Goal: Task Accomplishment & Management: Use online tool/utility

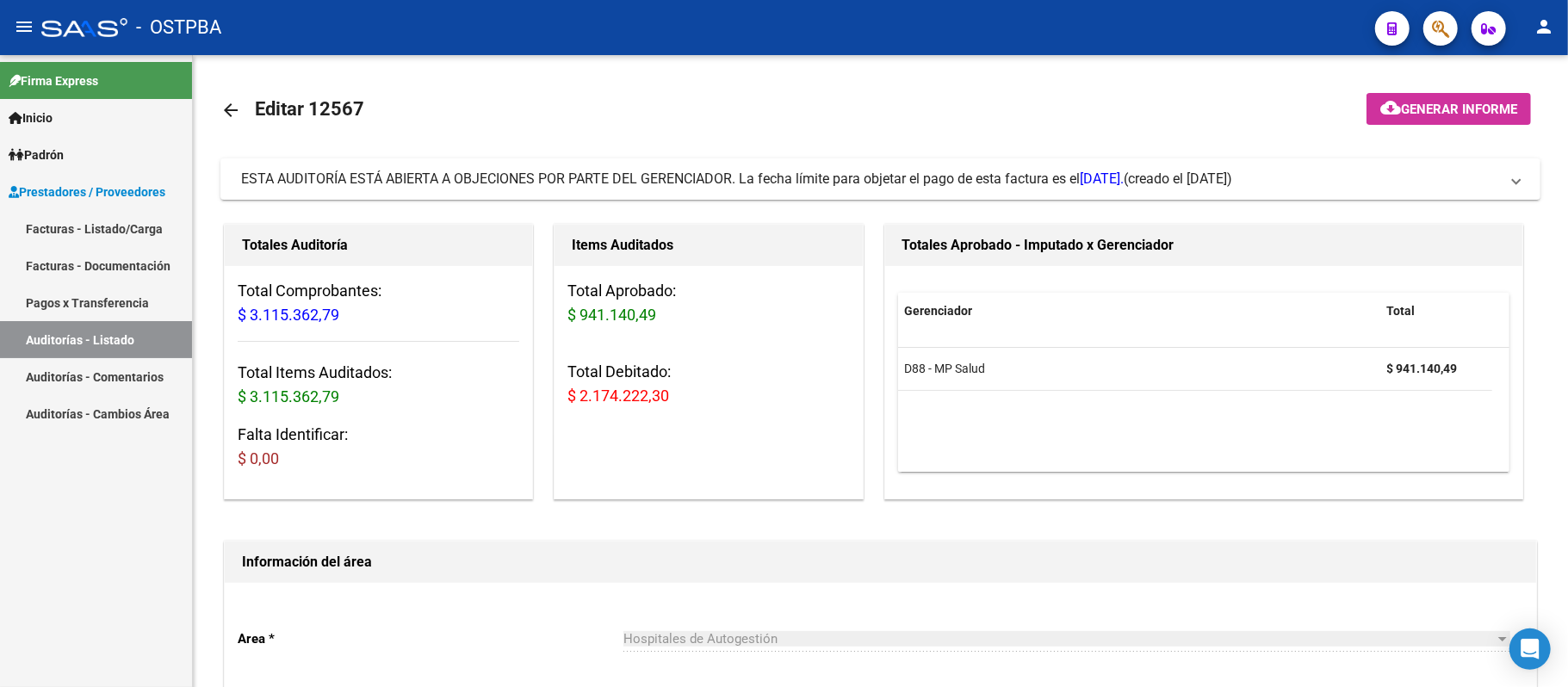
scroll to position [574, 0]
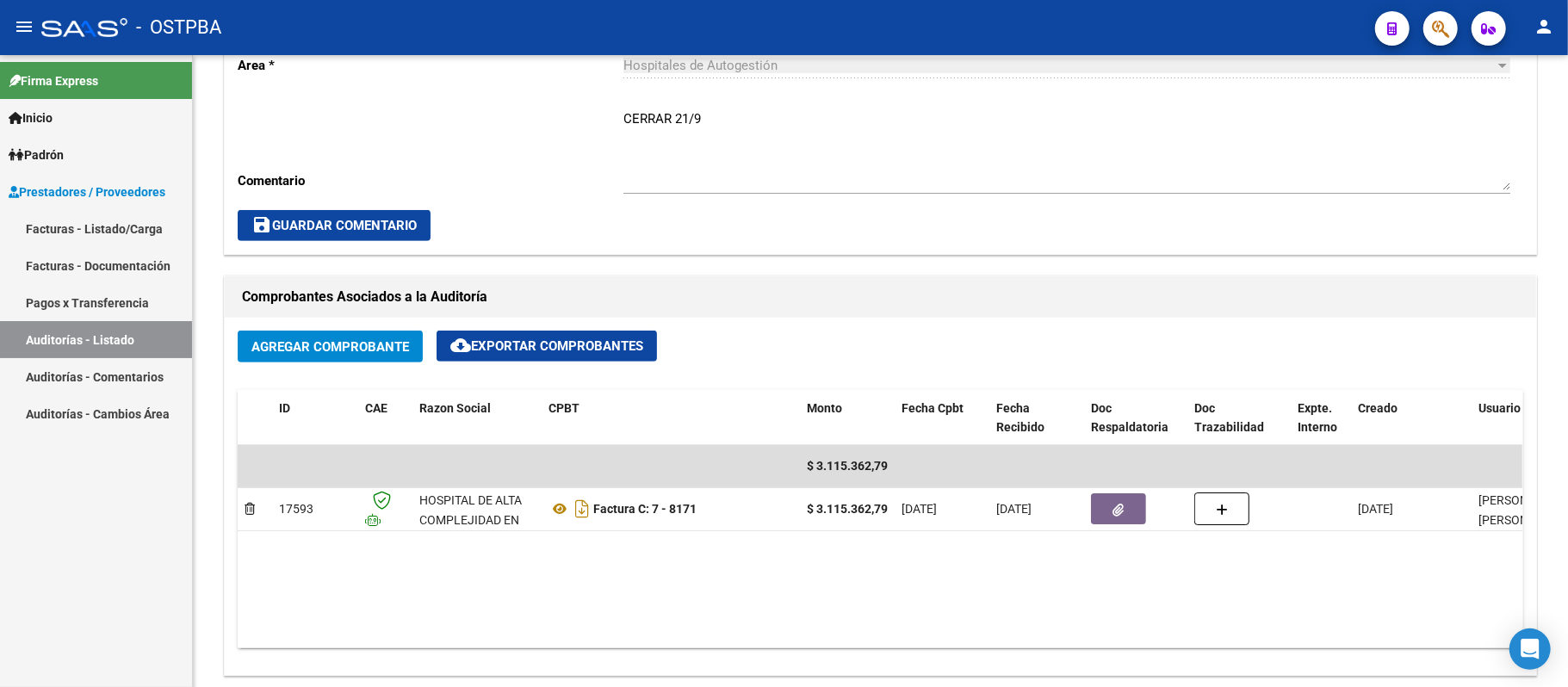
click at [142, 343] on link "Auditorías - Listado" at bounding box center [96, 340] width 192 height 37
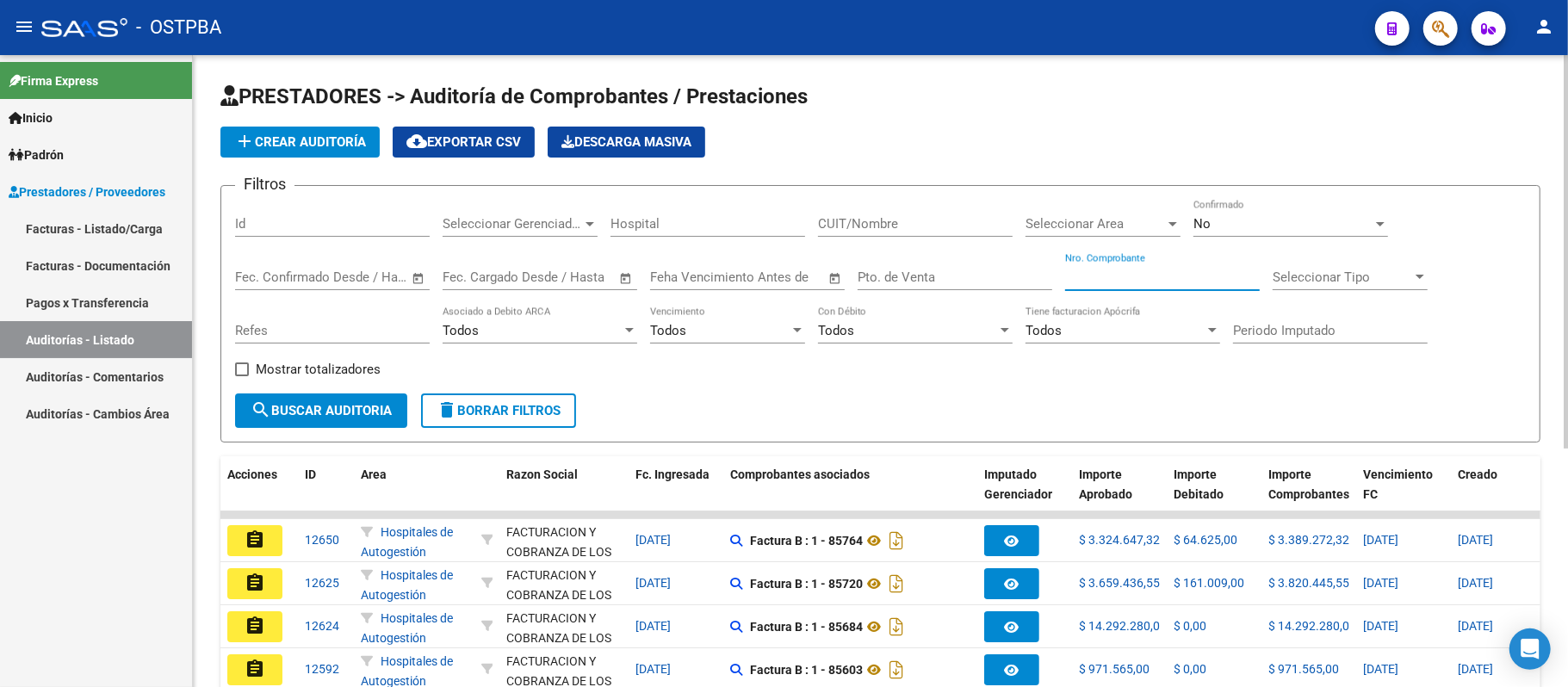
click at [1109, 279] on input "Nro. Comprobante" at bounding box center [1163, 277] width 194 height 16
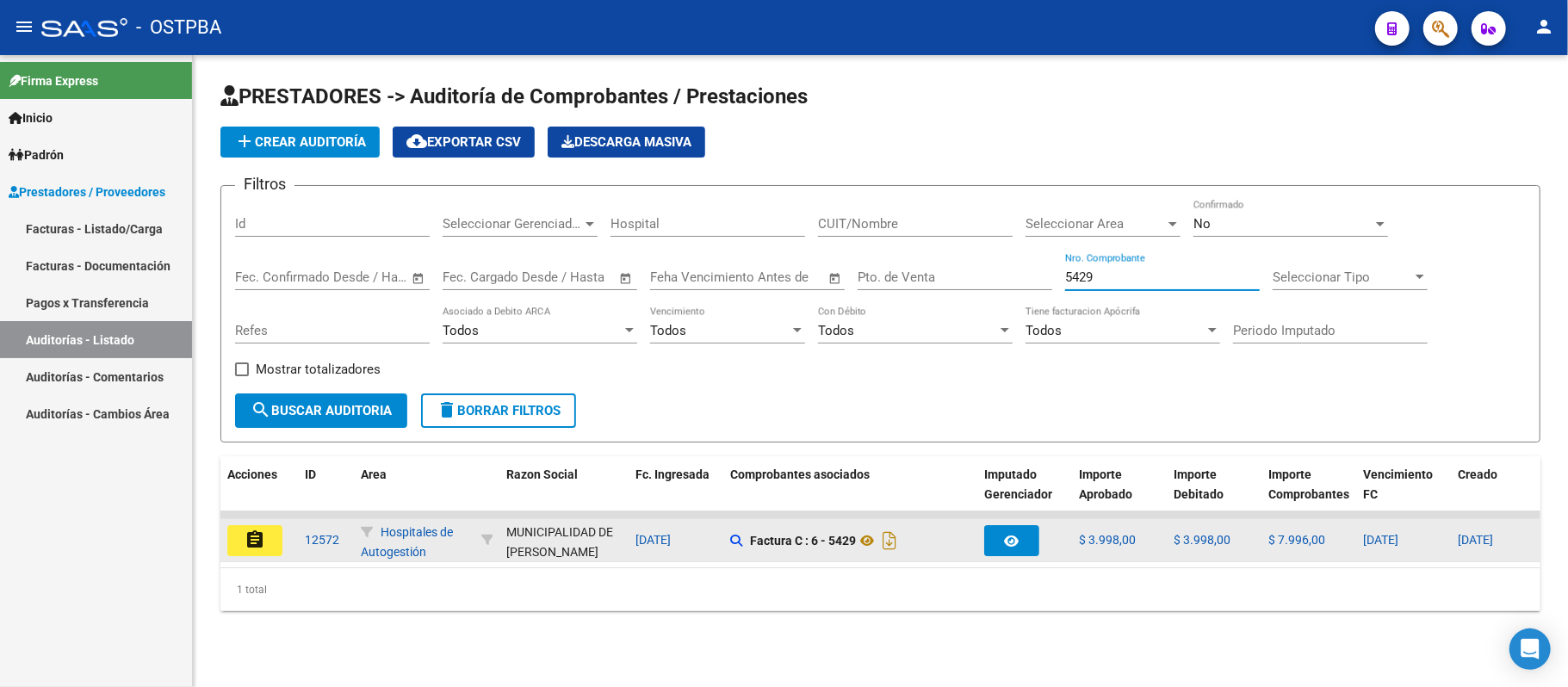
type input "5429"
click at [245, 541] on mat-icon "assignment" at bounding box center [254, 540] width 20 height 20
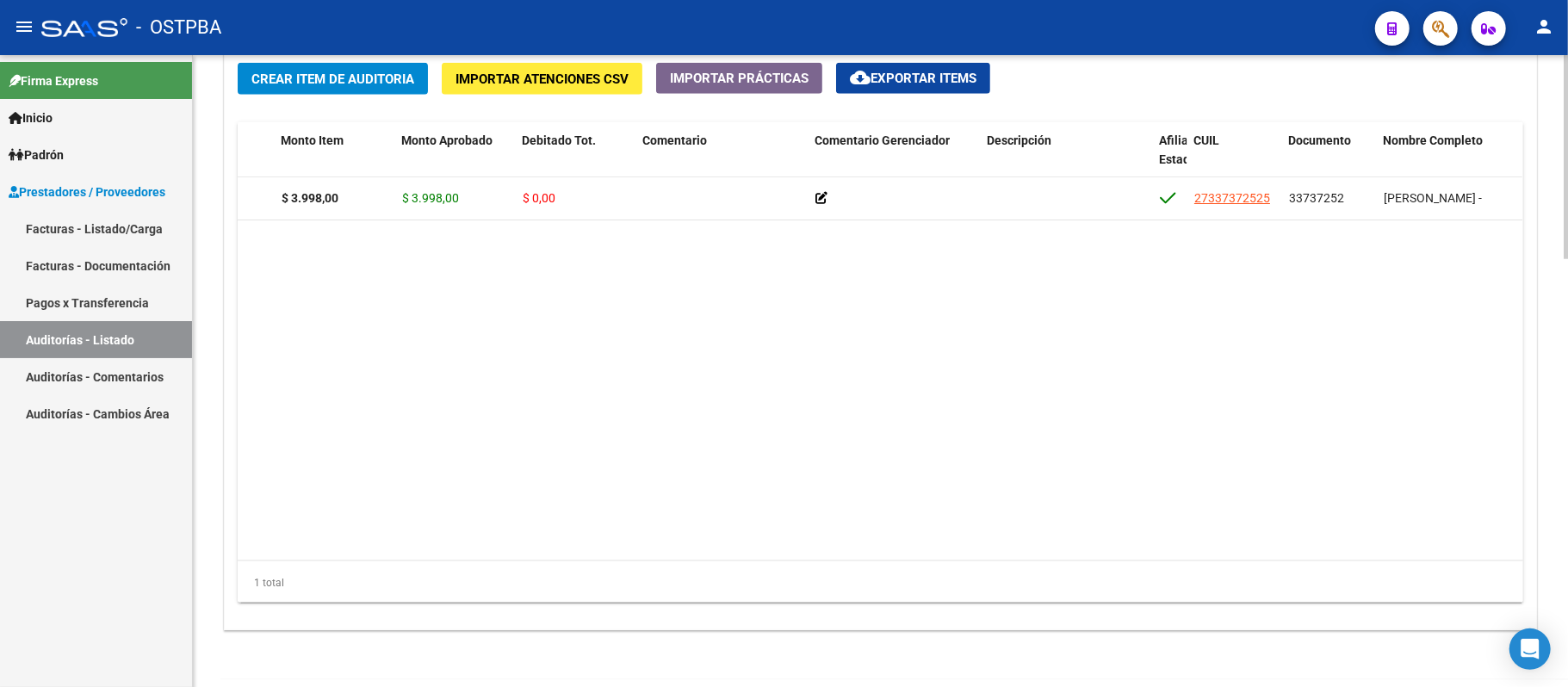
scroll to position [0, 217]
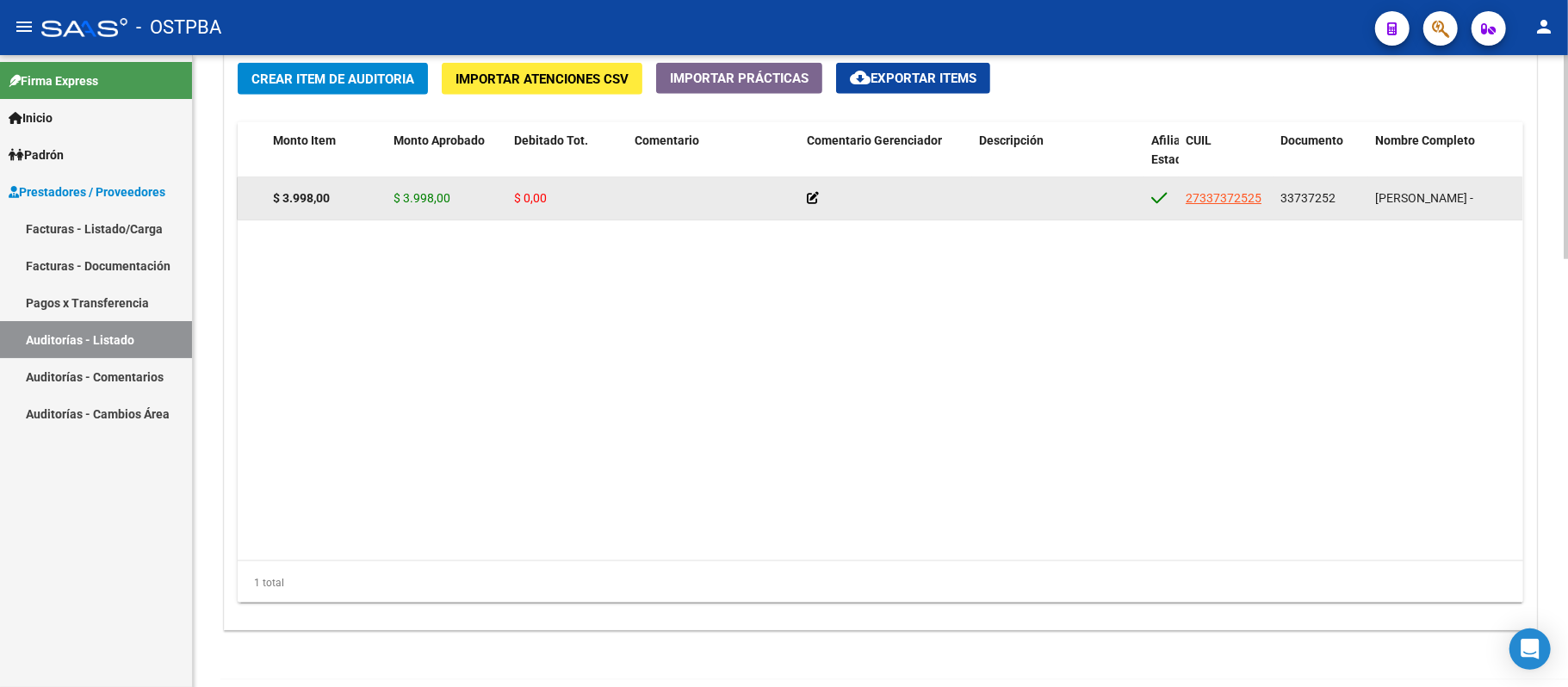
drag, startPoint x: 1279, startPoint y: 194, endPoint x: 1338, endPoint y: 198, distance: 59.1
click at [1338, 198] on datatable-body-cell "33737252" at bounding box center [1321, 199] width 94 height 42
copy span "33737252"
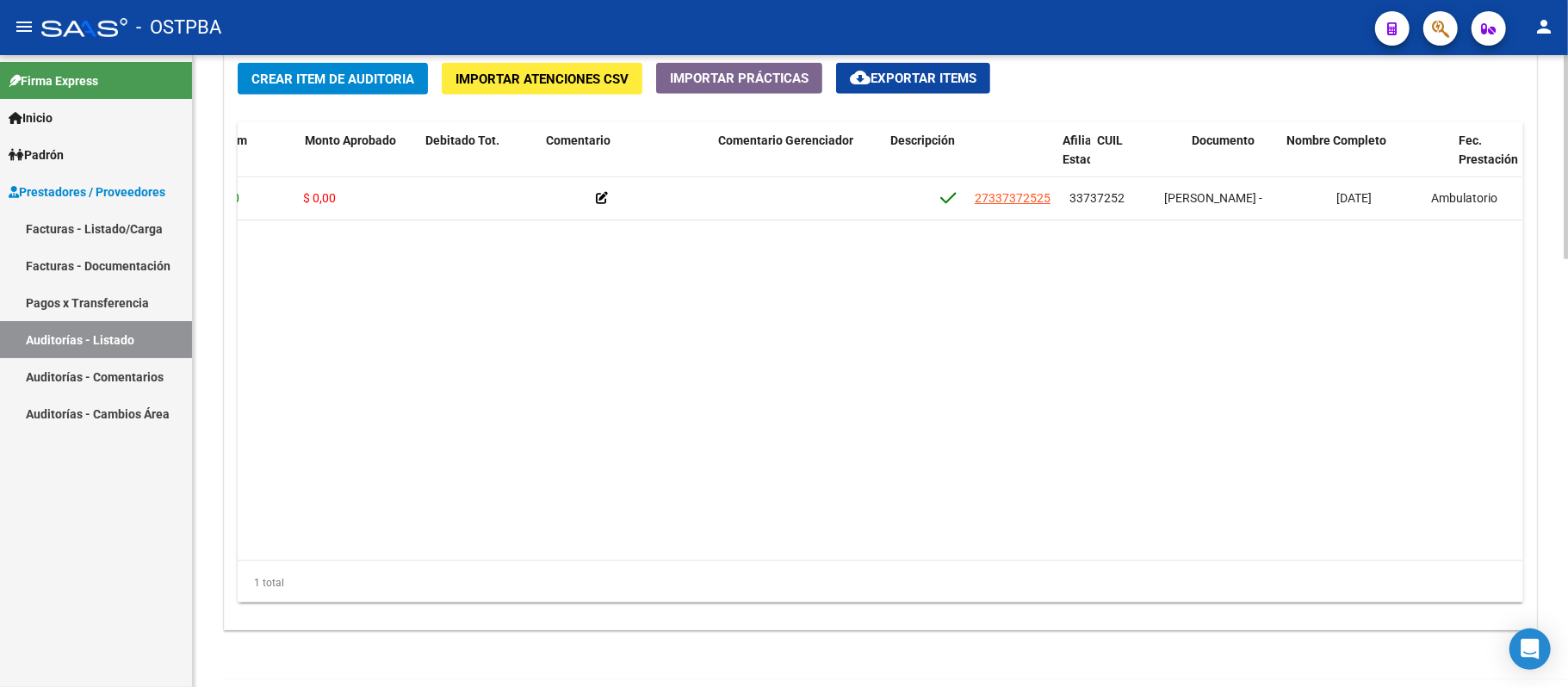
scroll to position [0, 483]
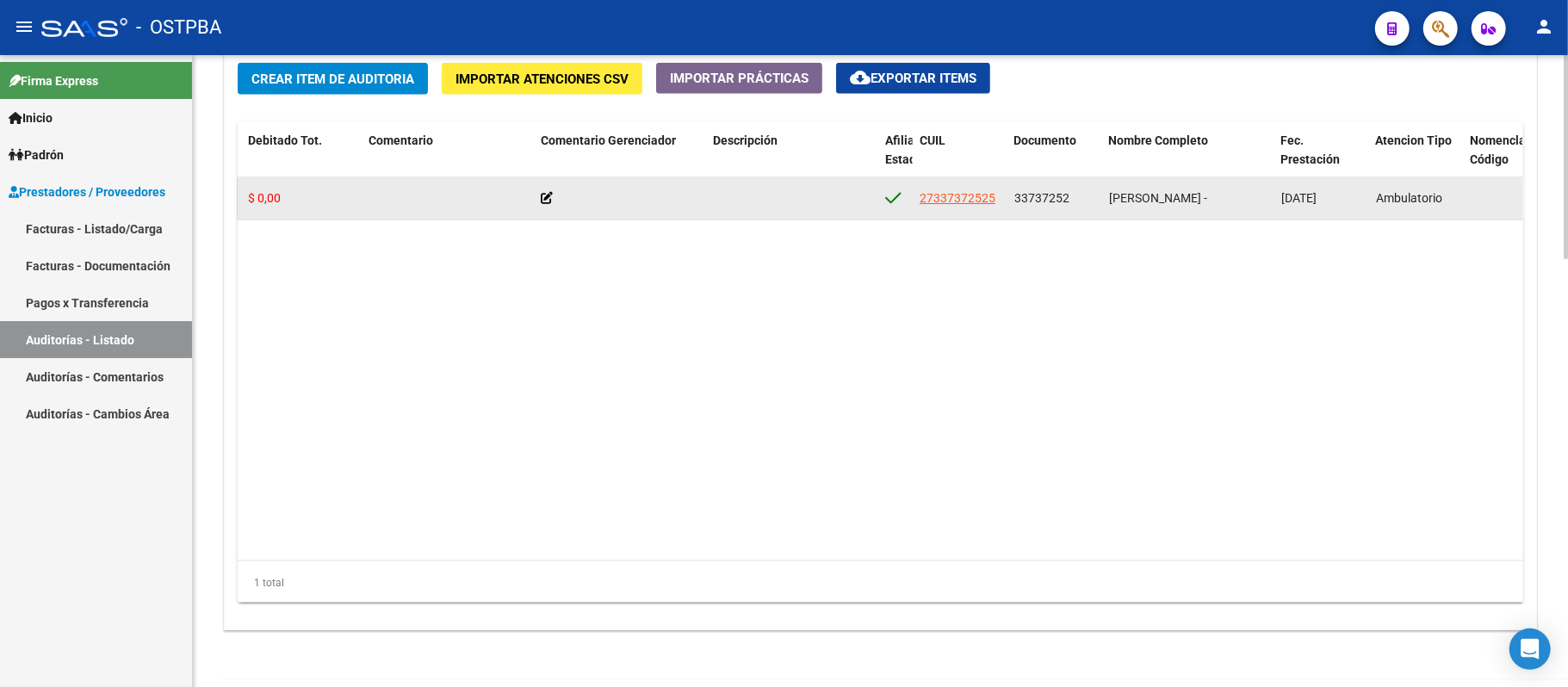
drag, startPoint x: 1107, startPoint y: 198, endPoint x: 1255, endPoint y: 221, distance: 149.8
click at [1255, 221] on div "54676 D88 - MP Salud $ 3.998,00 $ 3.998,00 $ 0,00 27337372525 33737252 [PERSON_…" at bounding box center [945, 199] width 2381 height 43
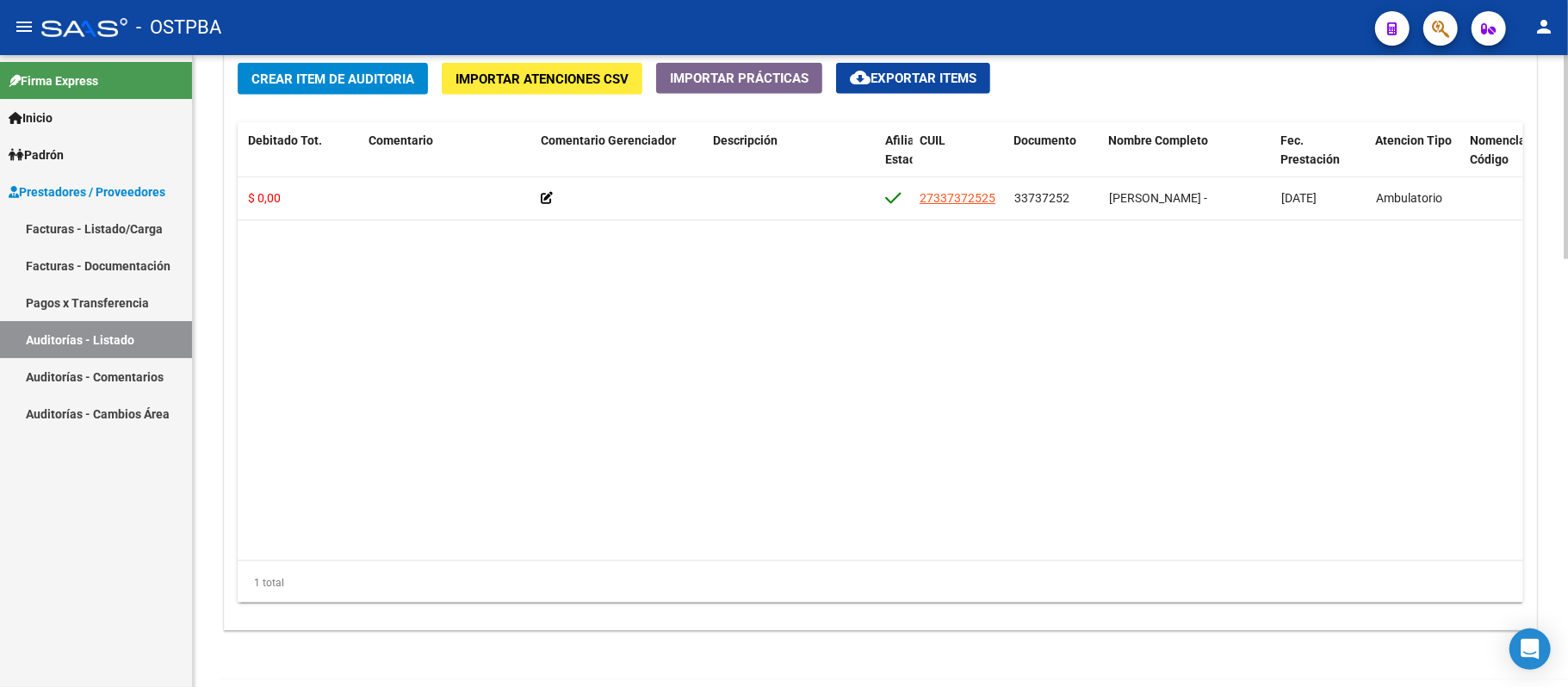
copy span "[PERSON_NAME]"
click at [1517, 367] on datatable-body "54676 D88 - MP Salud $ 3.998,00 $ 3.998,00 $ 0,00 27337372525 33737252 [PERSON_…" at bounding box center [879, 369] width 1285 height 383
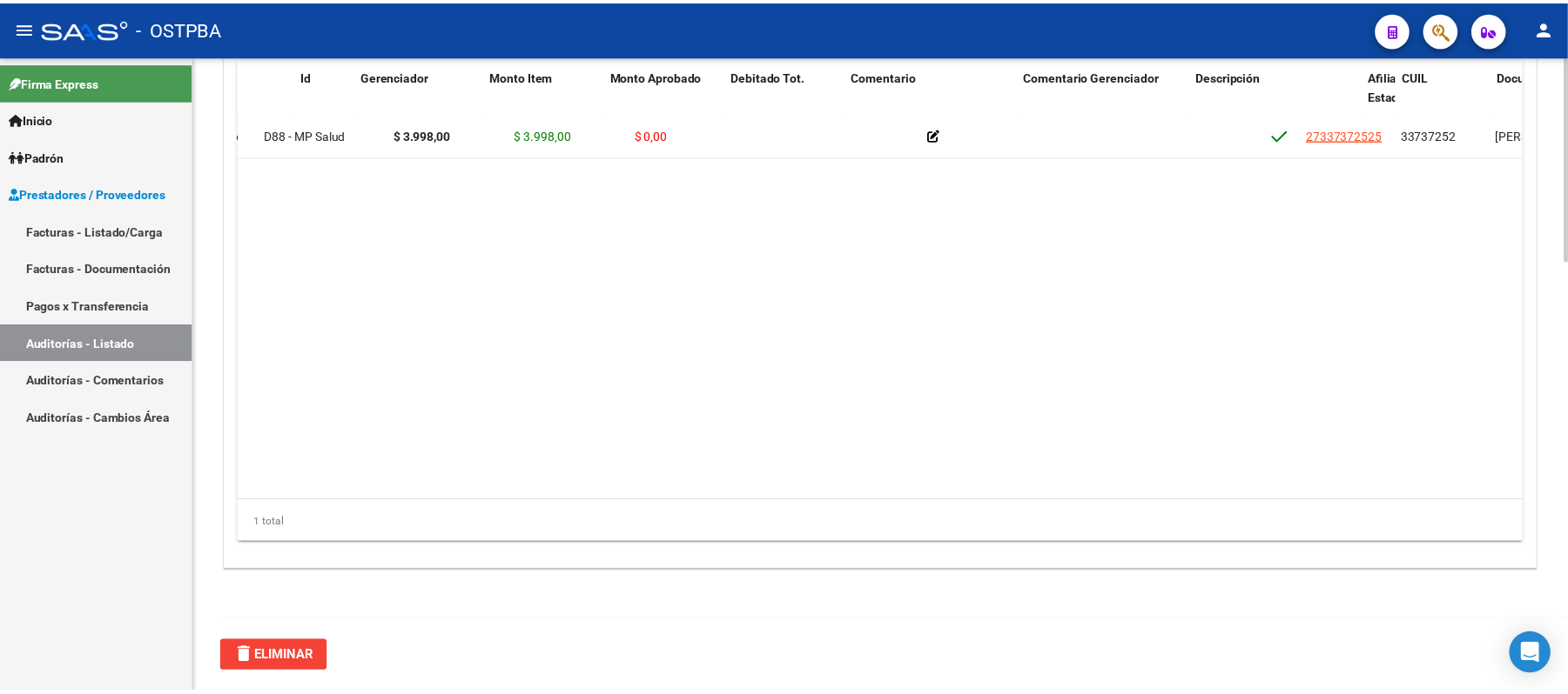
scroll to position [0, 0]
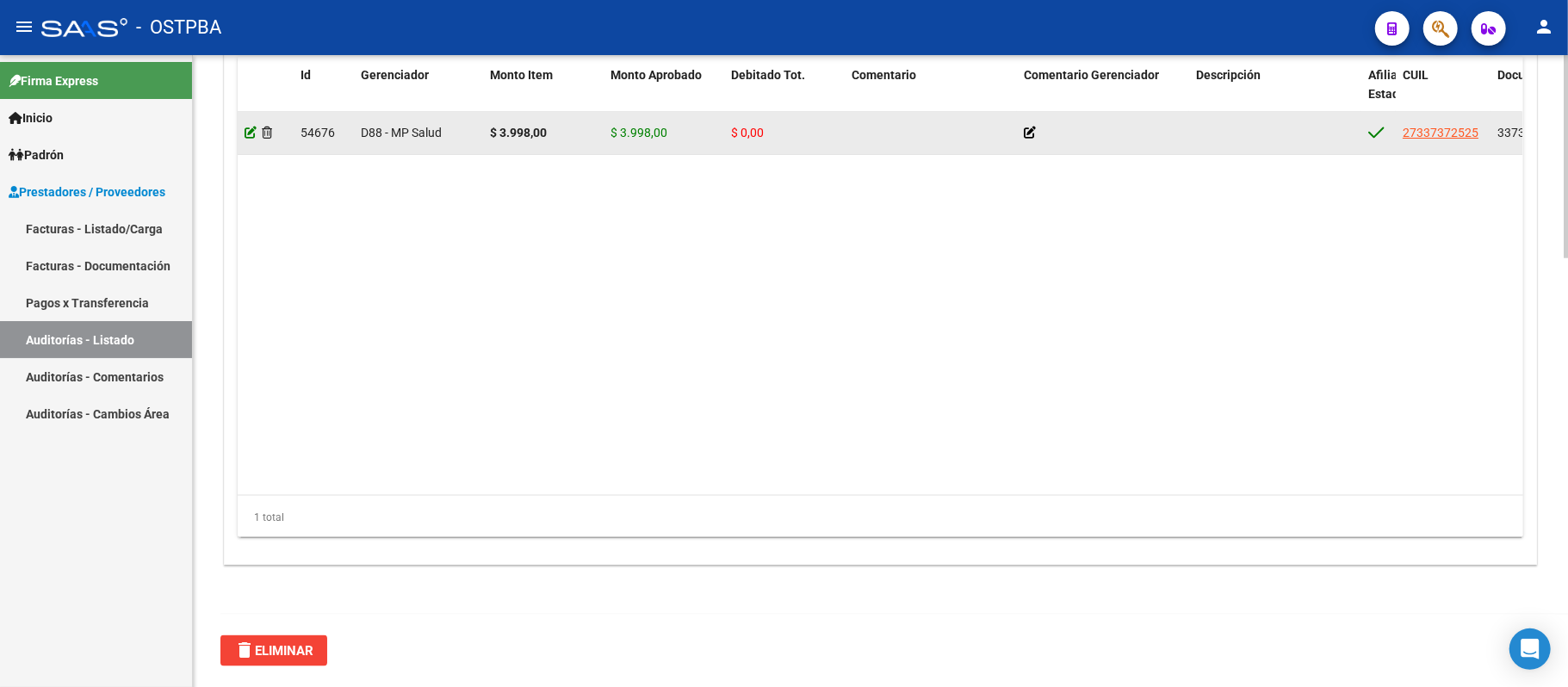
click at [245, 131] on icon at bounding box center [251, 132] width 12 height 12
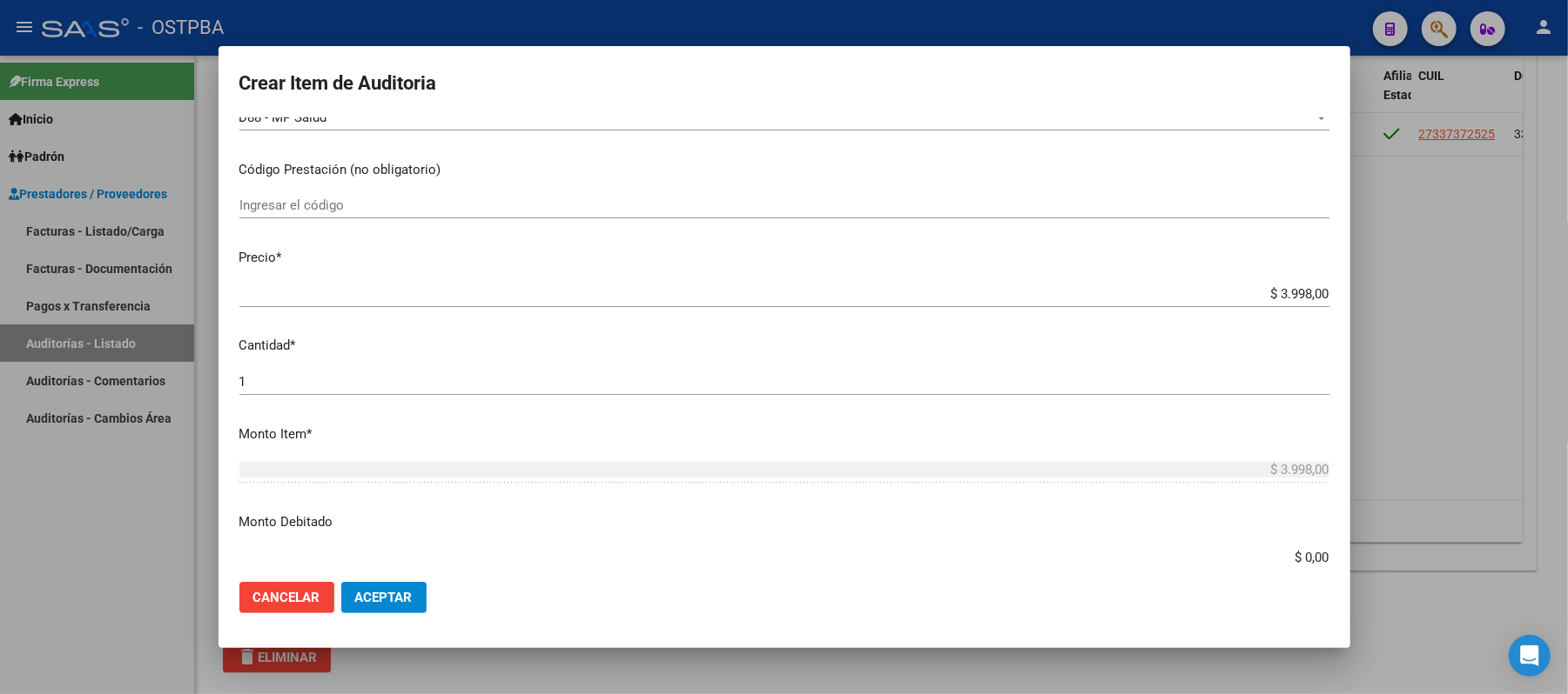
scroll to position [348, 0]
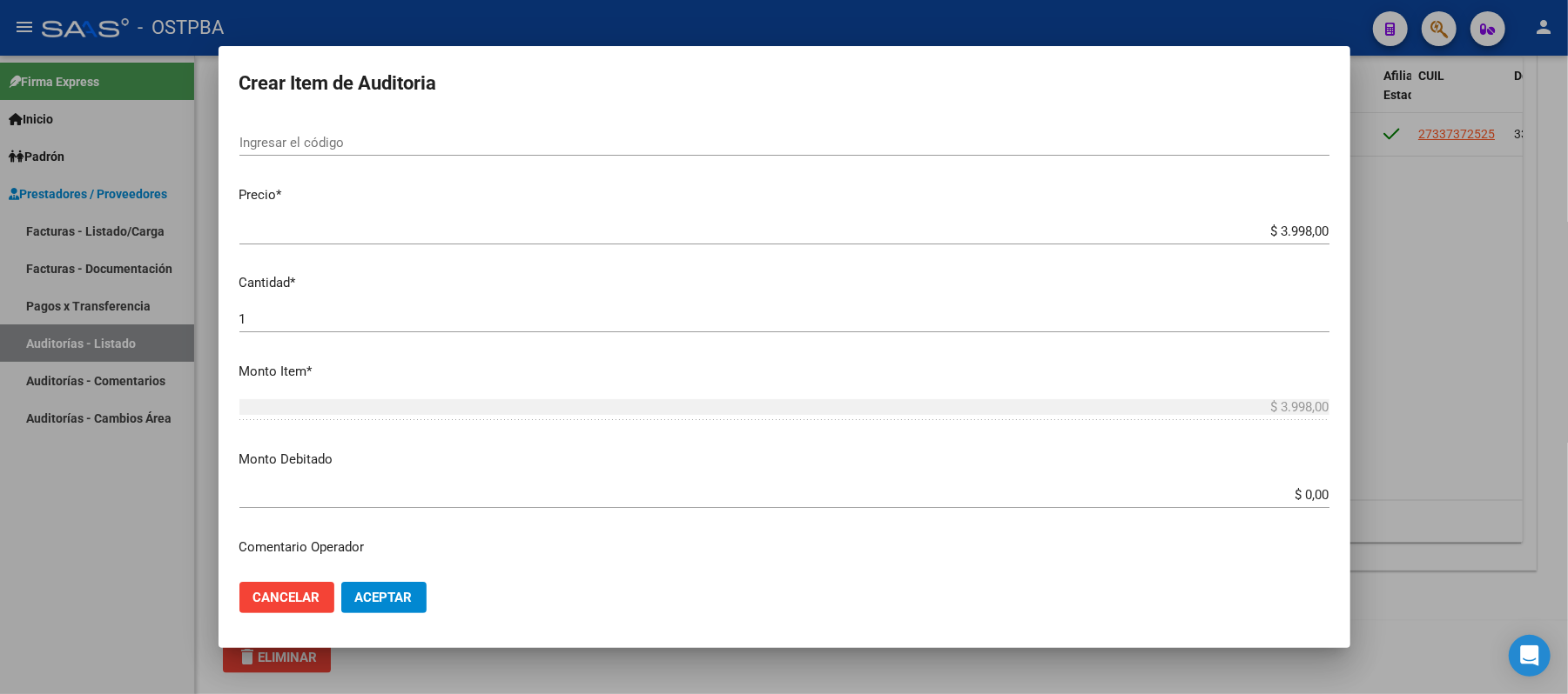
click at [1296, 501] on input "$ 0,00" at bounding box center [784, 495] width 1090 height 16
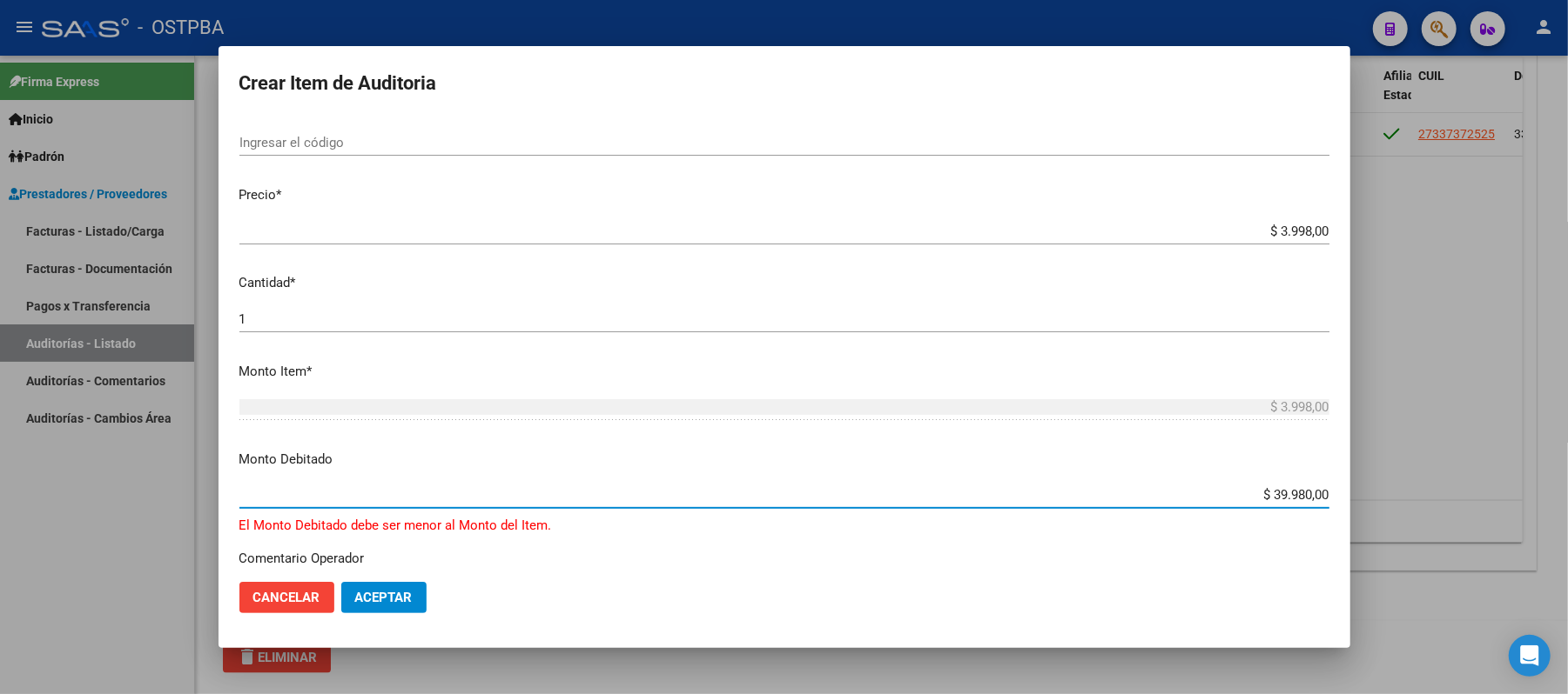
type input "$ 3.998,00"
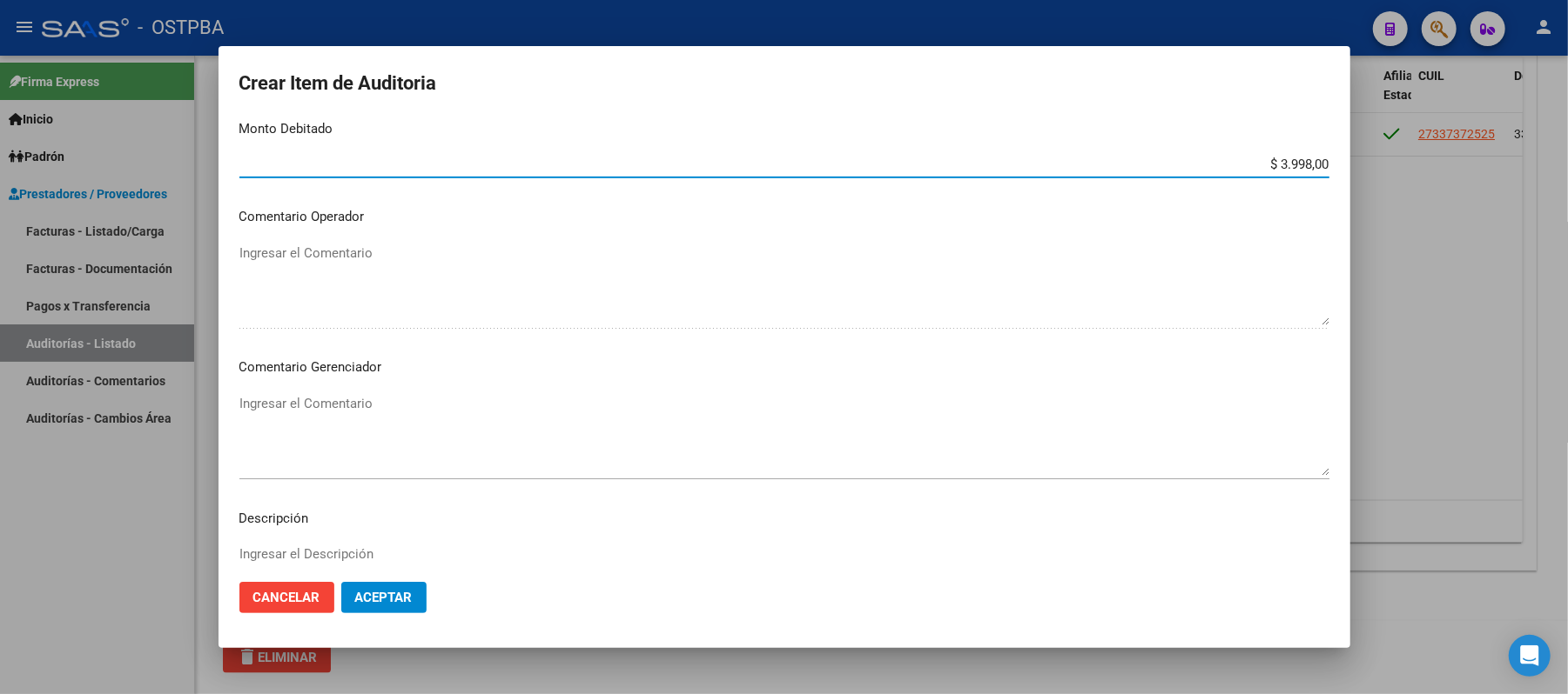
scroll to position [696, 0]
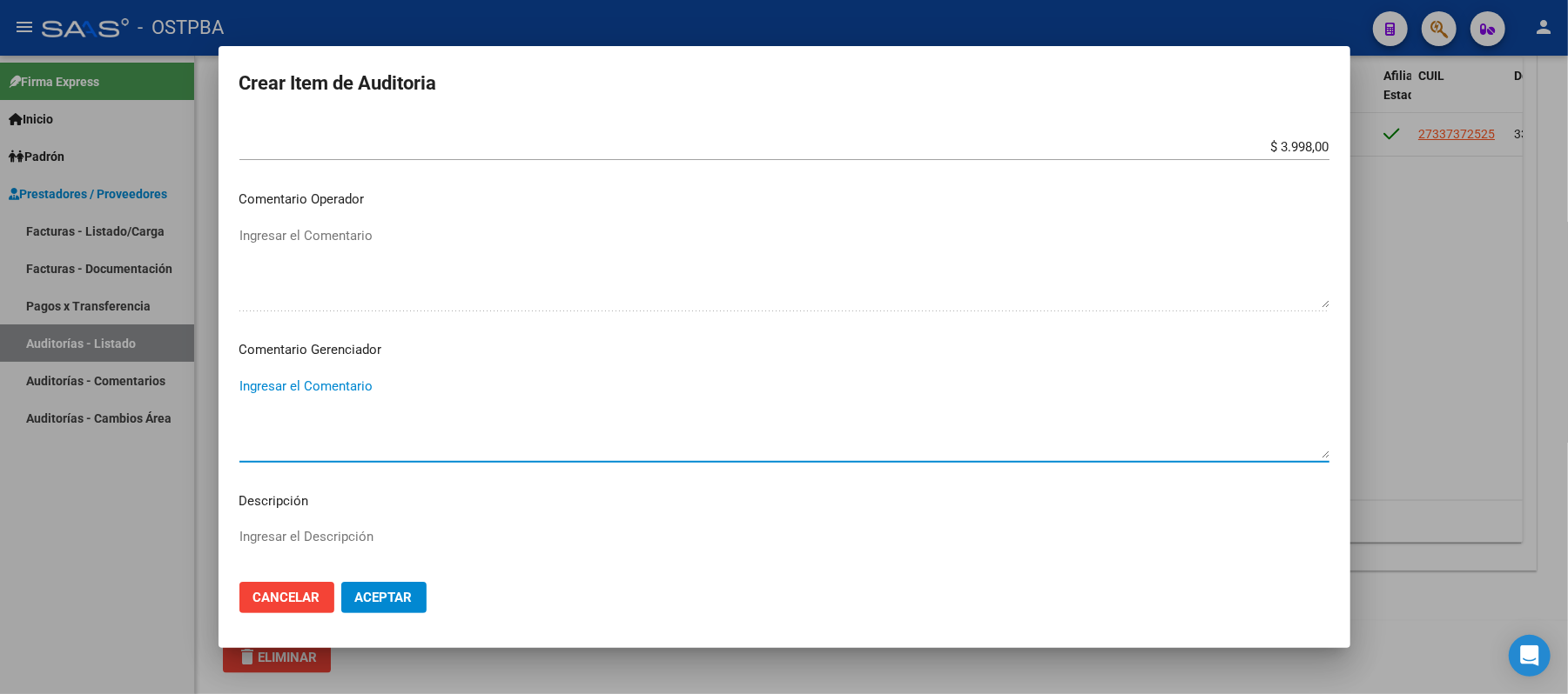
click at [326, 381] on textarea "Ingresar el Comentario" at bounding box center [784, 417] width 1090 height 82
type textarea "PAGOS IRREGULARES"
click at [384, 585] on button "Aceptar" at bounding box center [384, 598] width 86 height 31
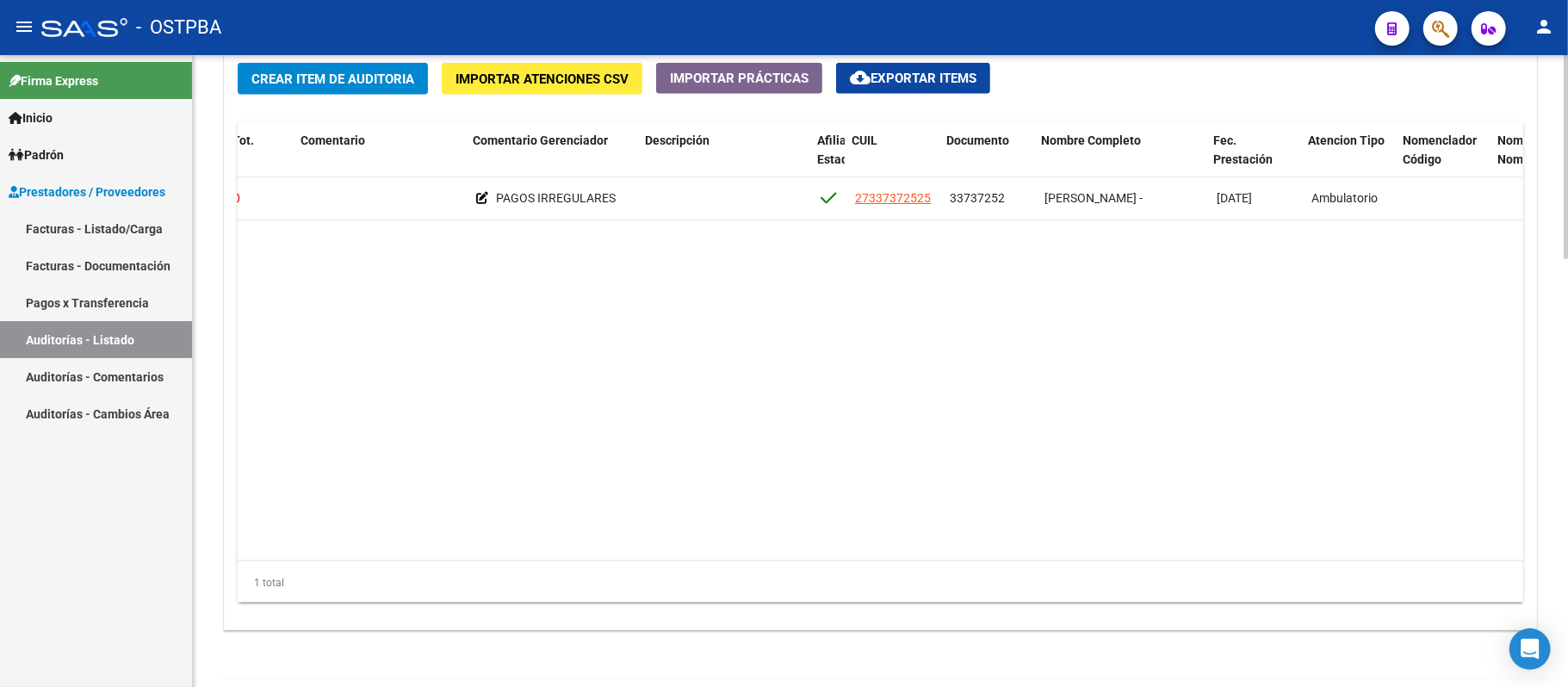
scroll to position [0, 551]
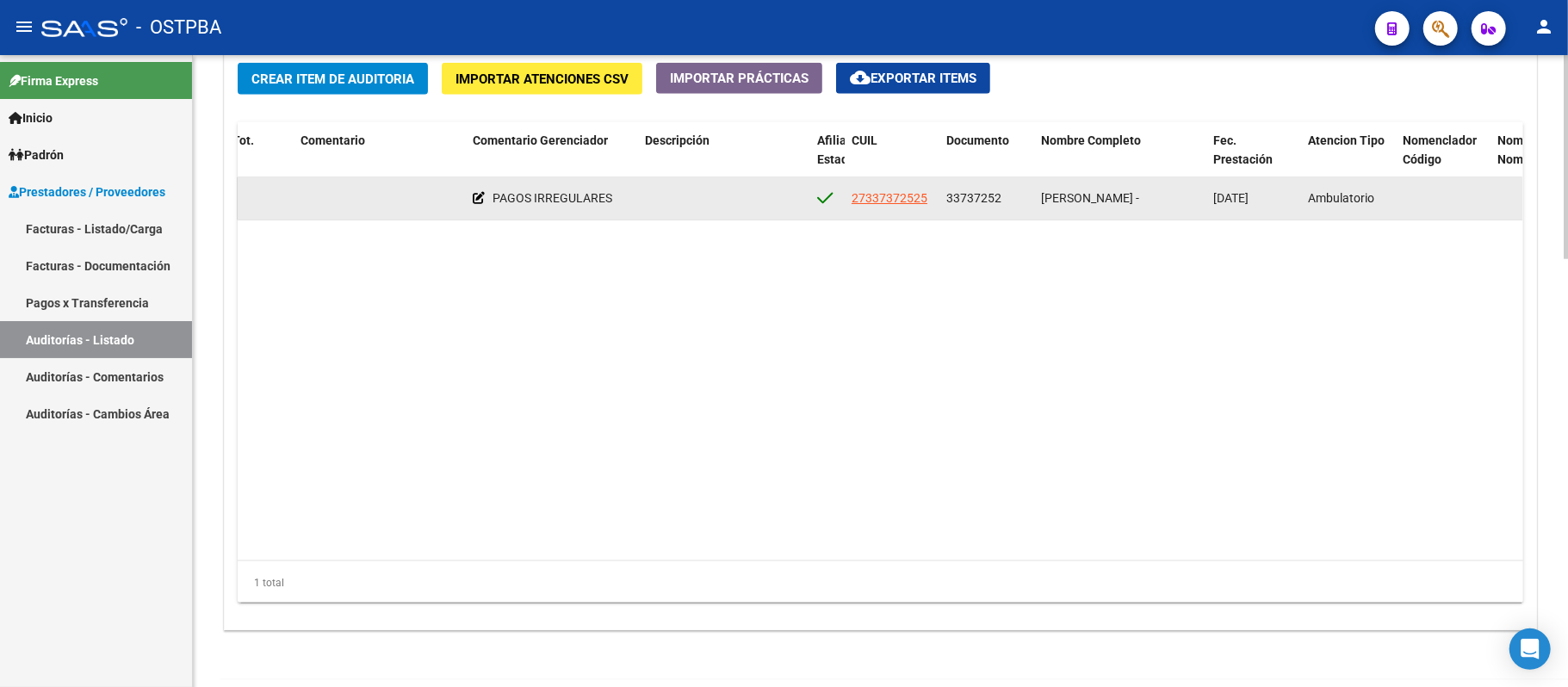
drag, startPoint x: 996, startPoint y: 201, endPoint x: 969, endPoint y: 204, distance: 27.2
click at [969, 204] on span "33737252" at bounding box center [974, 199] width 55 height 14
drag, startPoint x: 1003, startPoint y: 198, endPoint x: 946, endPoint y: 212, distance: 58.7
click at [946, 212] on datatable-body-cell "33737252" at bounding box center [986, 199] width 94 height 42
copy span "33737252"
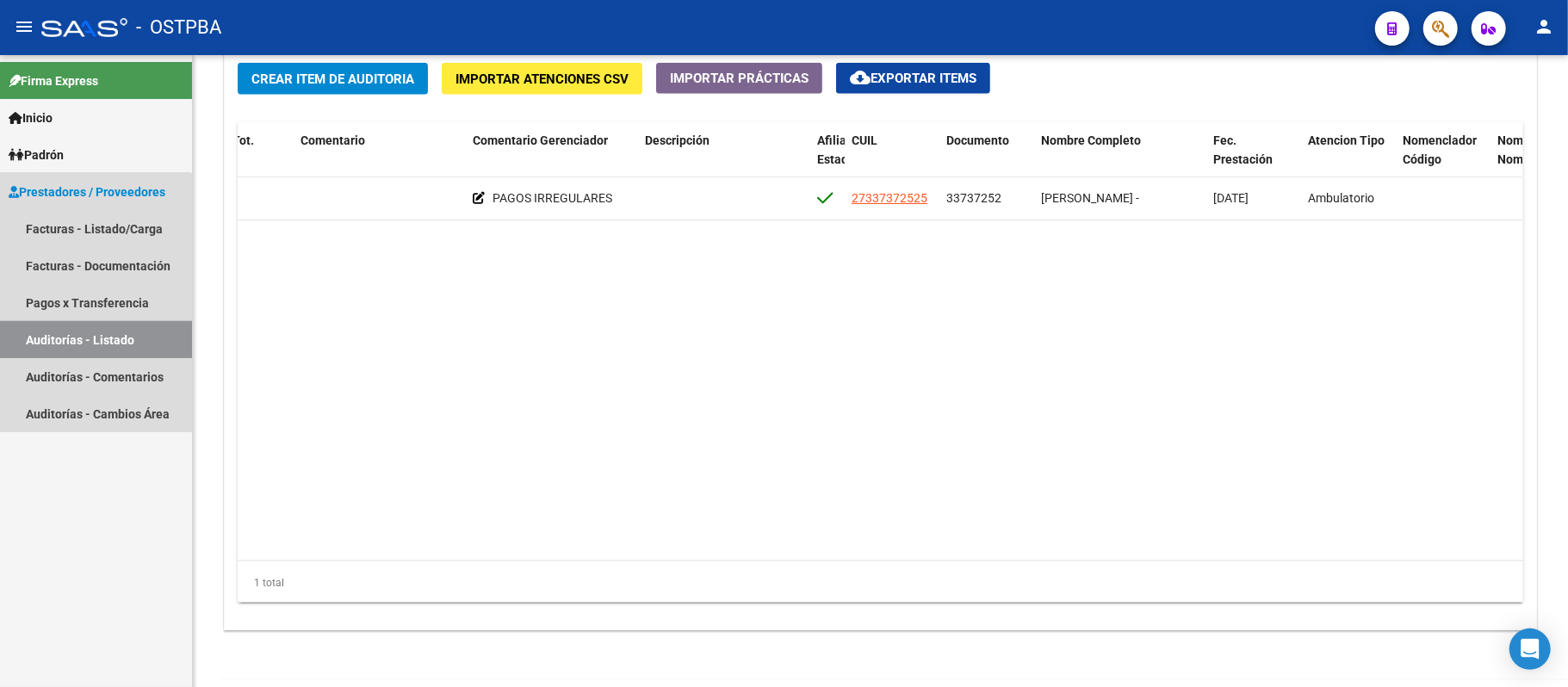
click at [49, 336] on link "Auditorías - Listado" at bounding box center [96, 340] width 192 height 37
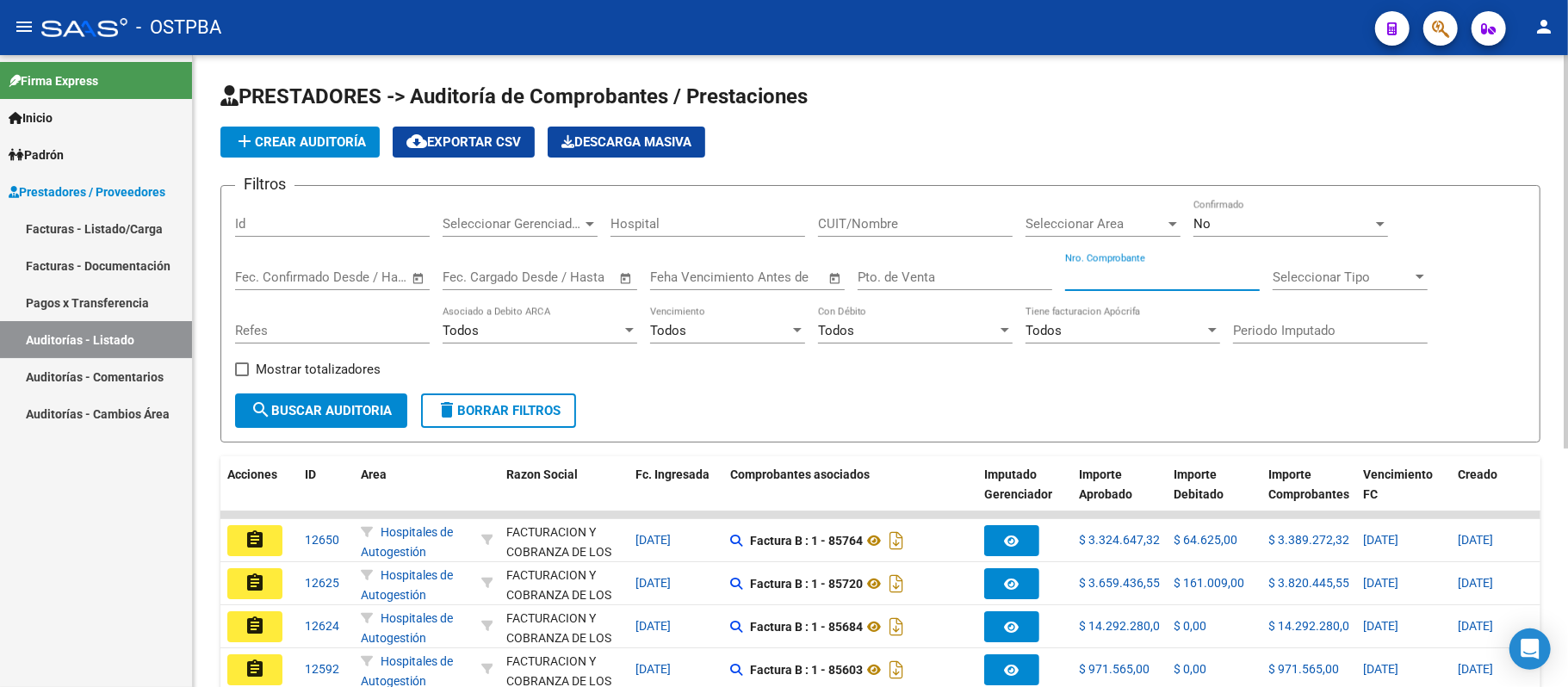
click at [1127, 272] on input "Nro. Comprobante" at bounding box center [1163, 277] width 194 height 16
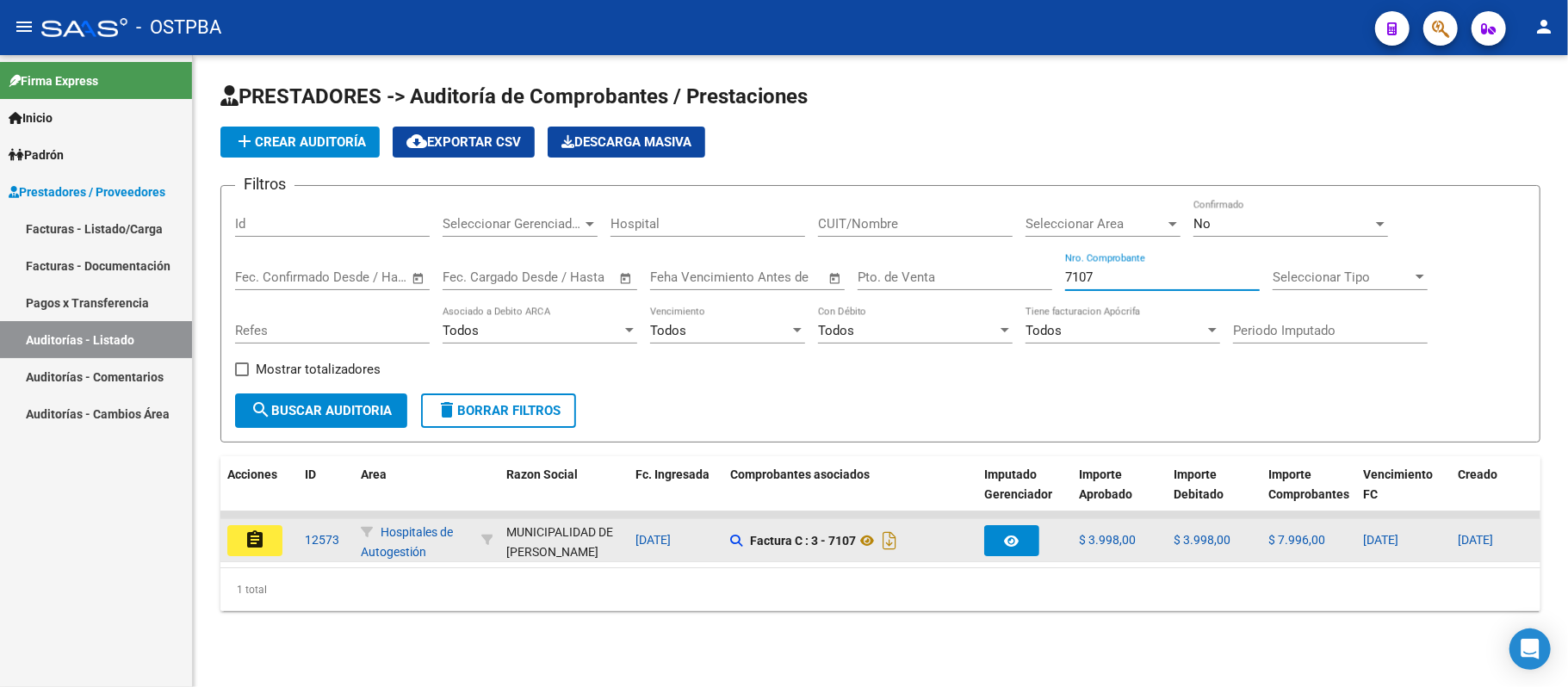
type input "7107"
click at [265, 532] on button "assignment" at bounding box center [255, 540] width 55 height 31
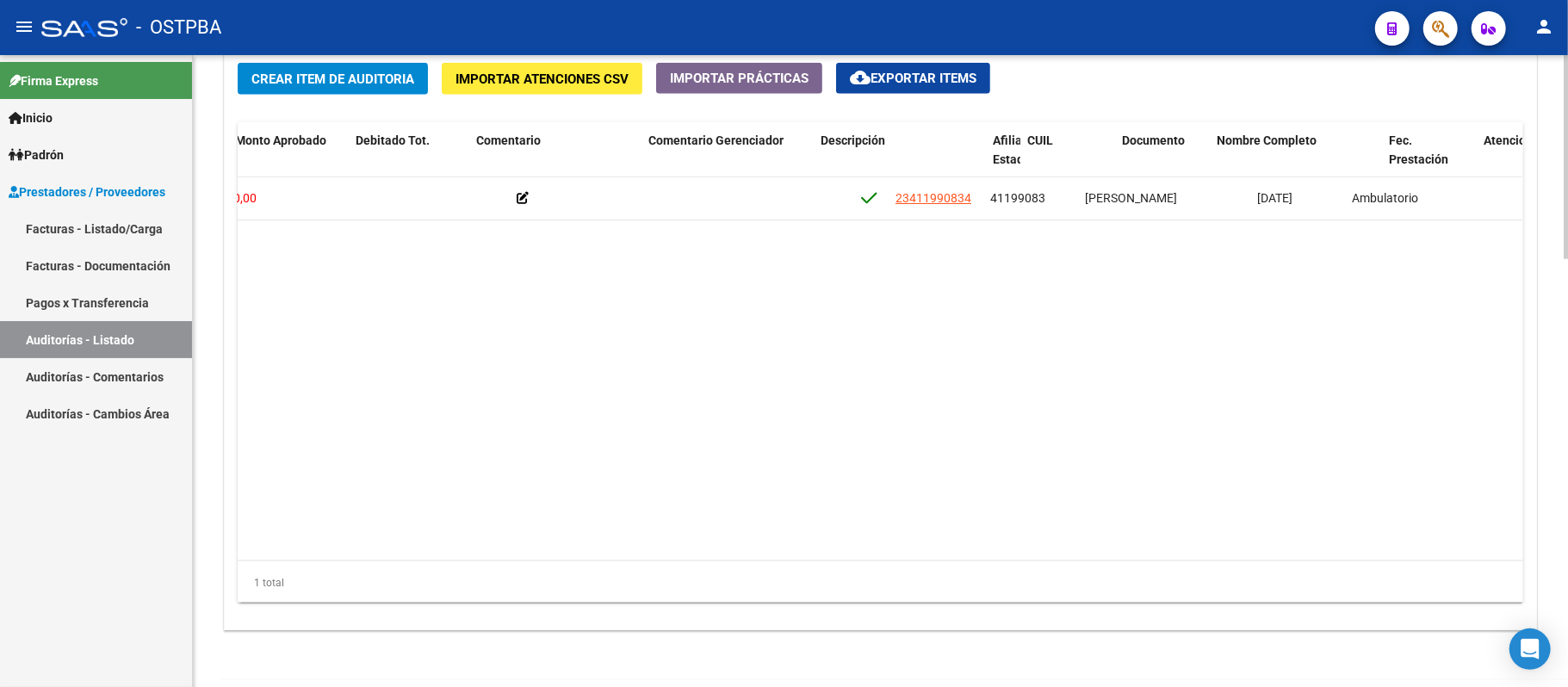
scroll to position [0, 598]
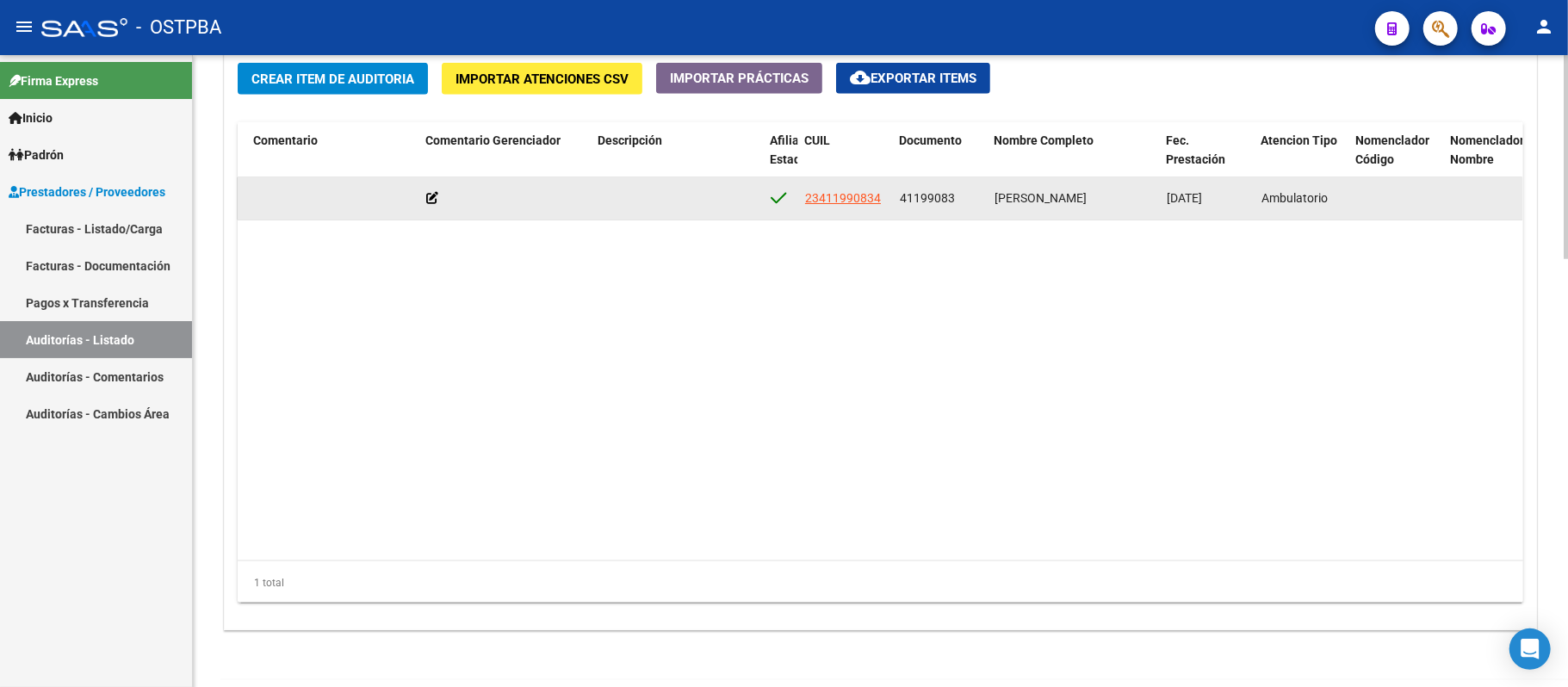
drag, startPoint x: 958, startPoint y: 200, endPoint x: 901, endPoint y: 208, distance: 57.6
click at [901, 208] on div "41199083" at bounding box center [940, 199] width 81 height 19
copy span "41199083"
click at [1000, 203] on span "[PERSON_NAME]" at bounding box center [1041, 199] width 92 height 14
drag, startPoint x: 997, startPoint y: 207, endPoint x: 1145, endPoint y: 208, distance: 148.0
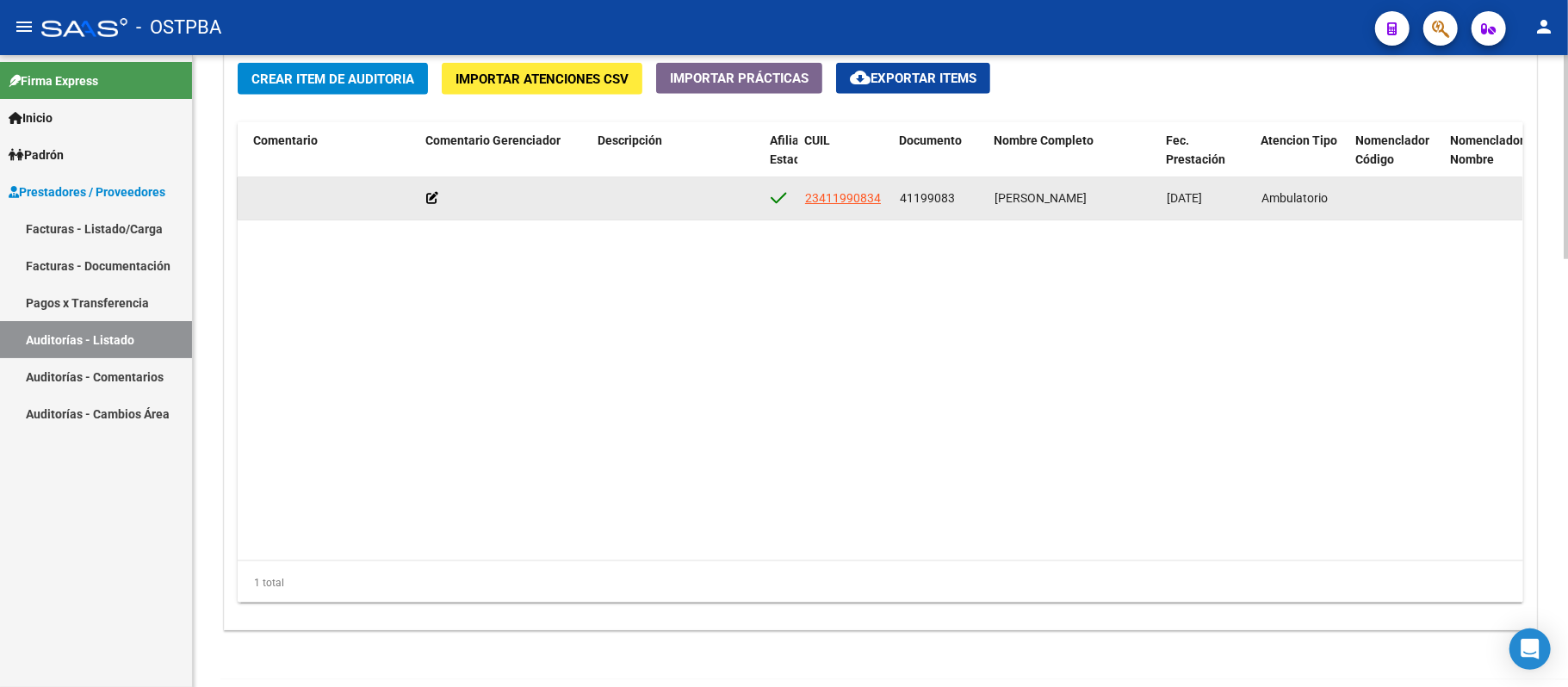
click at [1145, 208] on div "[PERSON_NAME]" at bounding box center [1074, 199] width 158 height 19
copy span "[PERSON_NAME]"
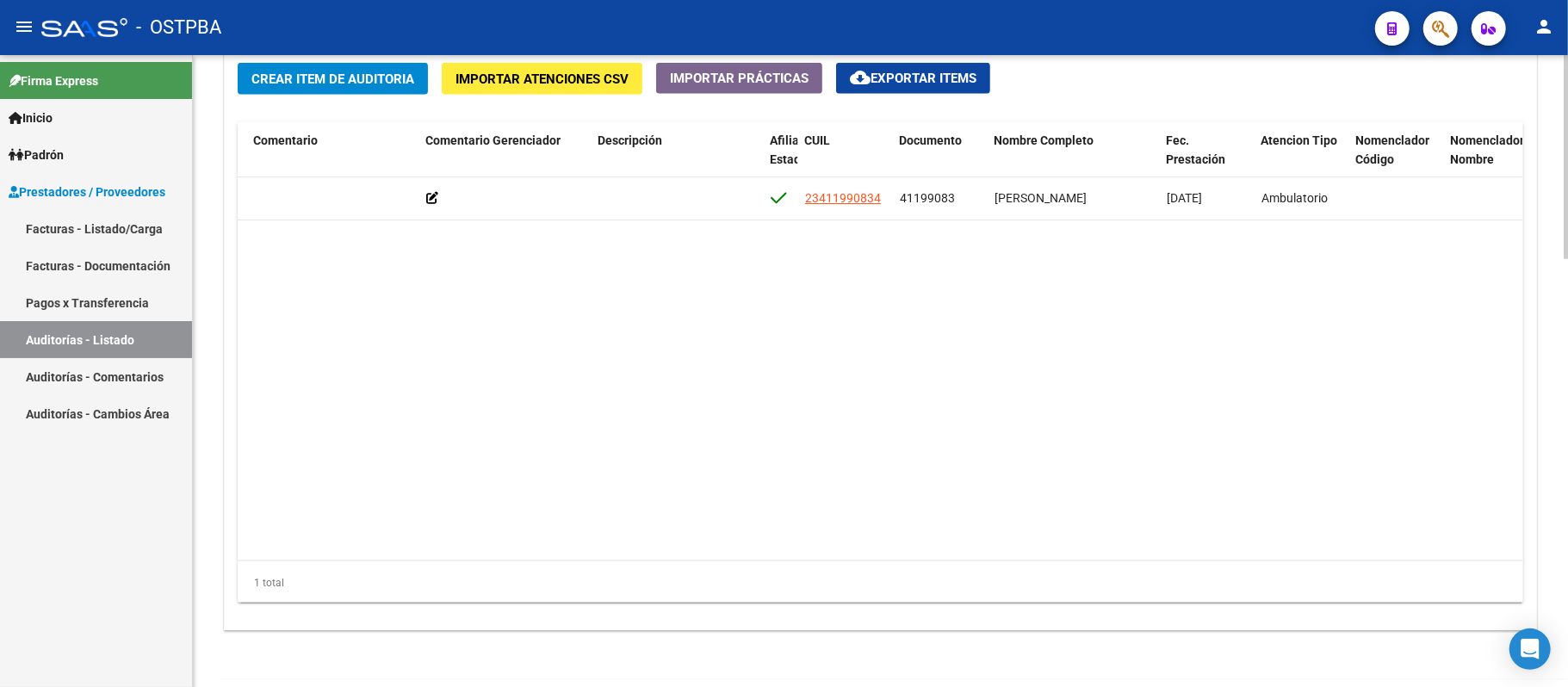
click at [1442, 411] on datatable-body "54684 D88 - MP Salud $ 3.998,00 $ 3.998,00 $ 0,00 23411990834 41199083 [PERSON_…" at bounding box center [879, 369] width 1285 height 383
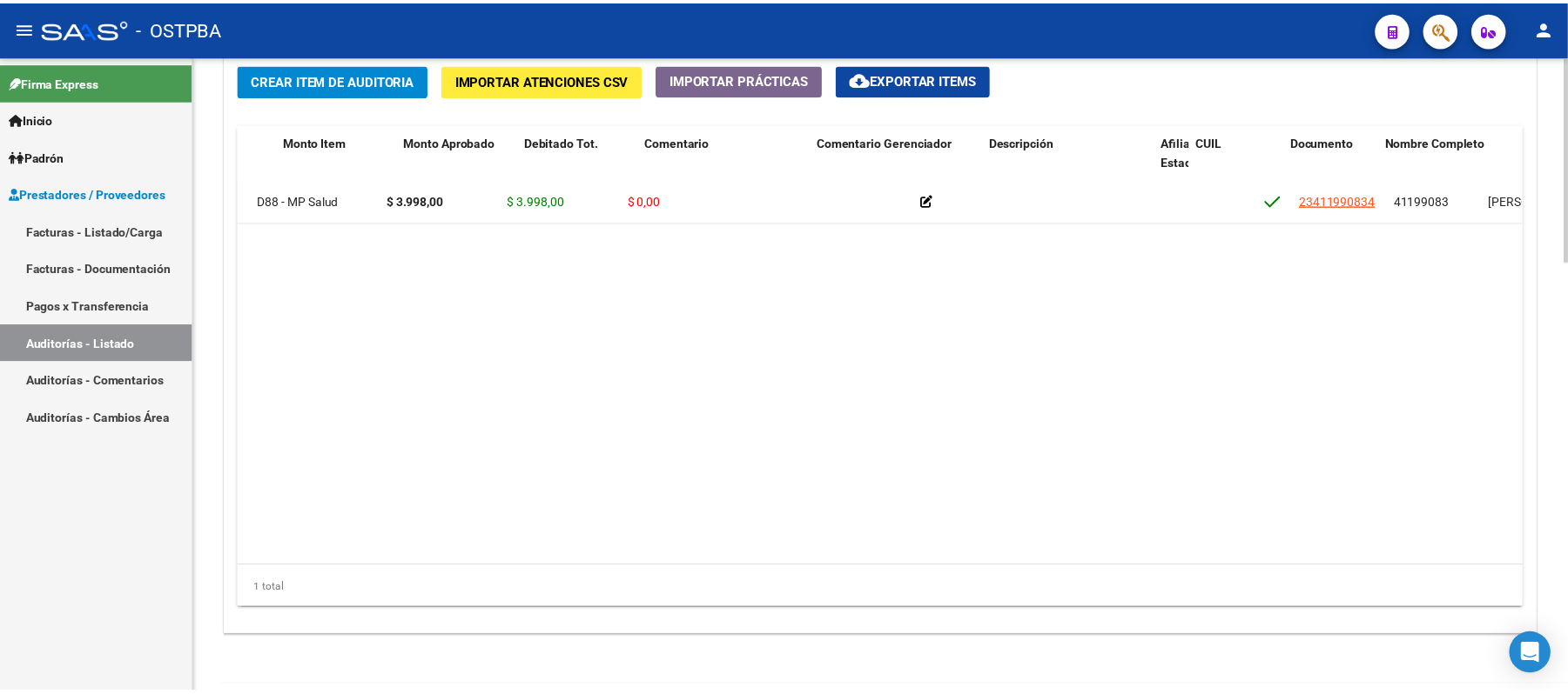
scroll to position [0, 0]
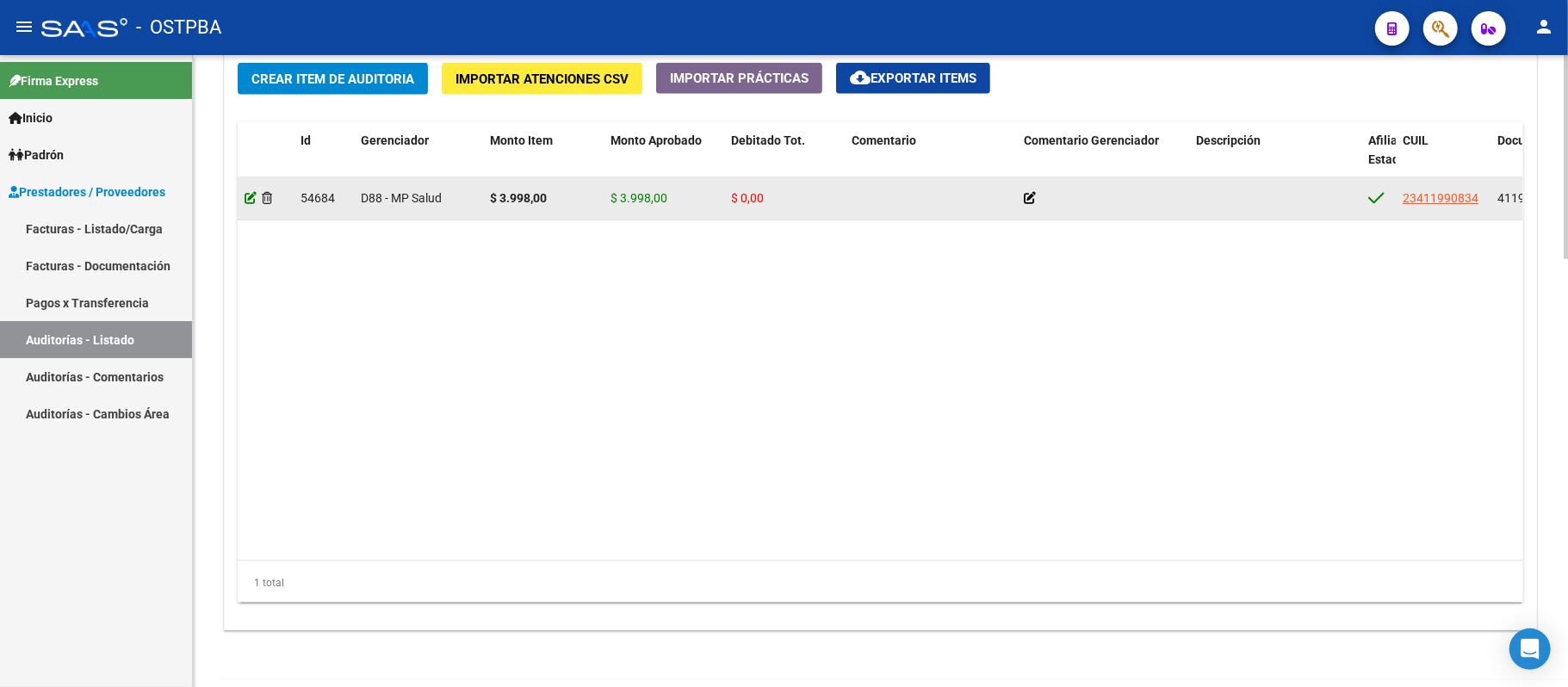
click at [245, 200] on icon at bounding box center [251, 199] width 12 height 12
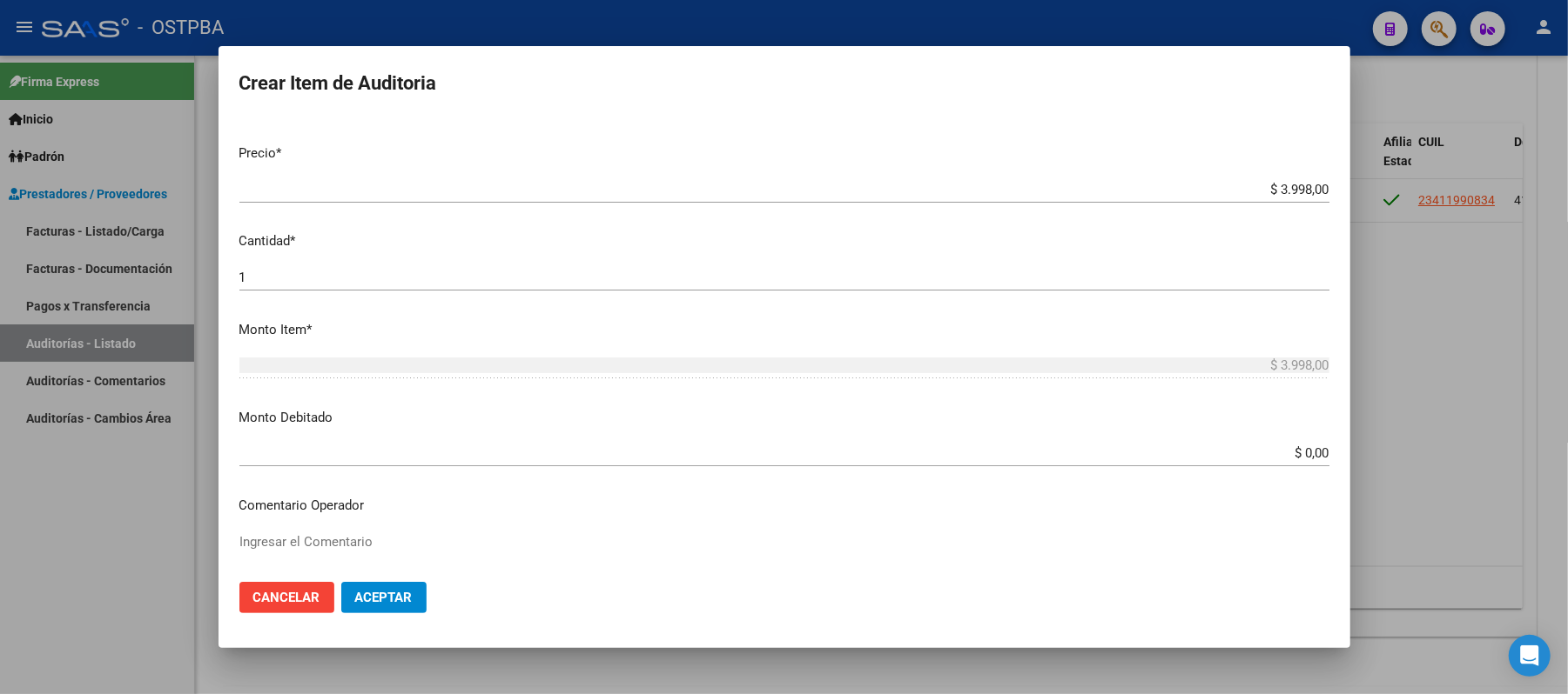
scroll to position [464, 0]
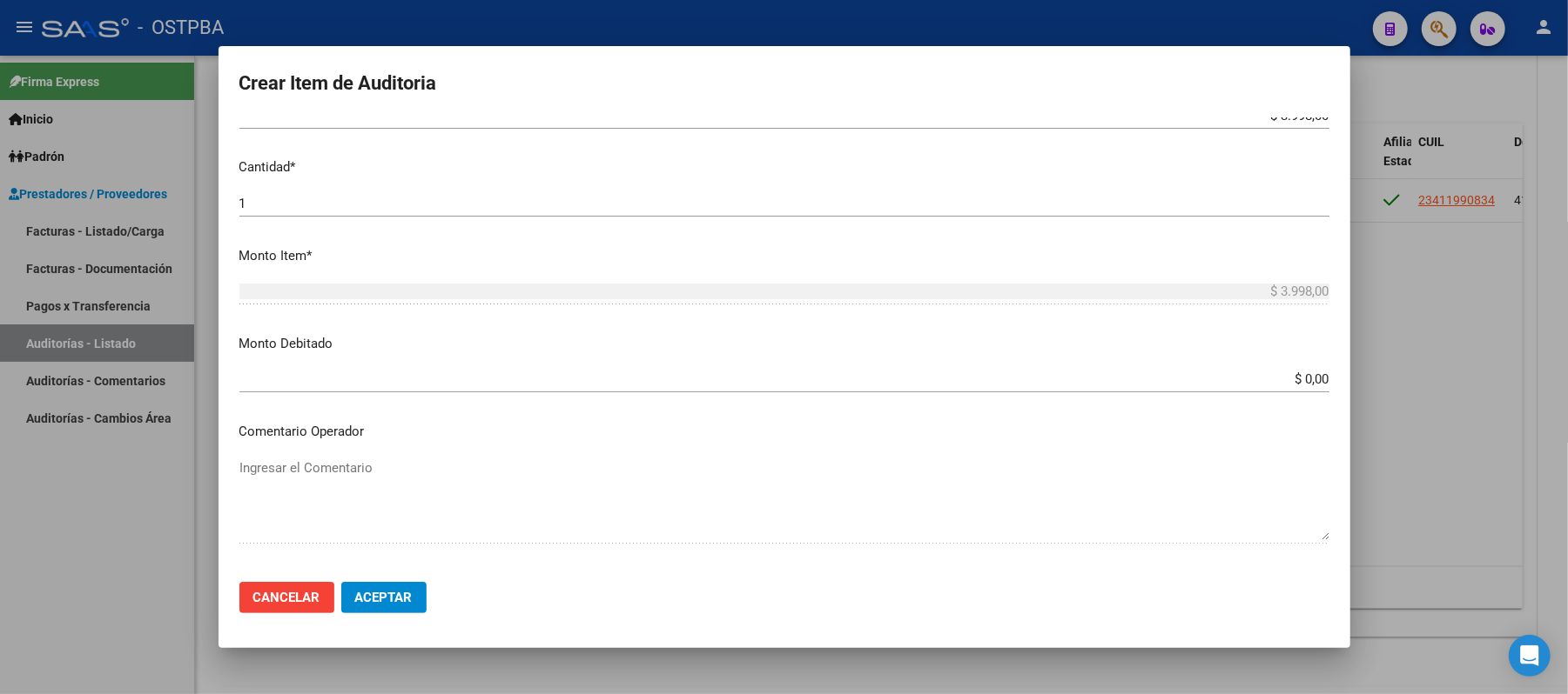
click at [1302, 383] on input "$ 0,00" at bounding box center [784, 380] width 1090 height 16
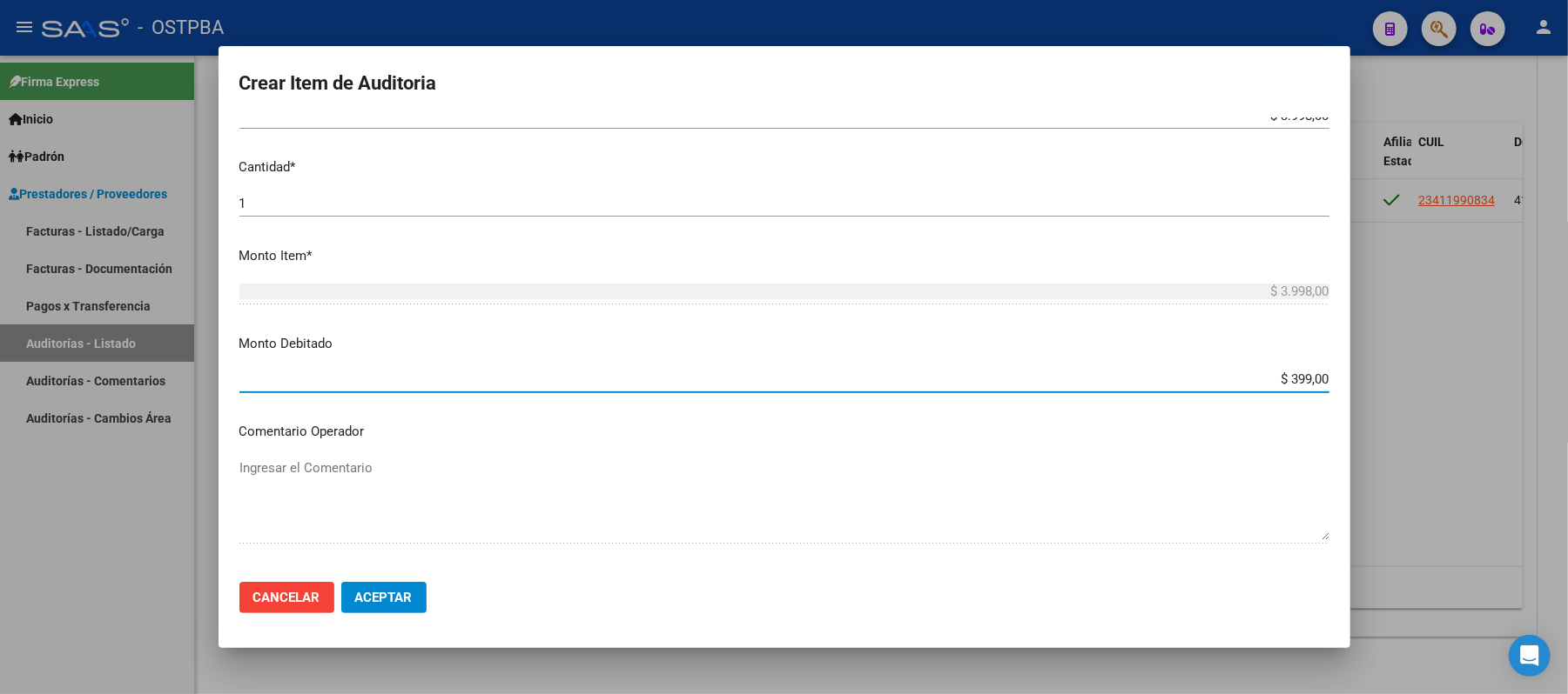
type input "$ 3.998,00"
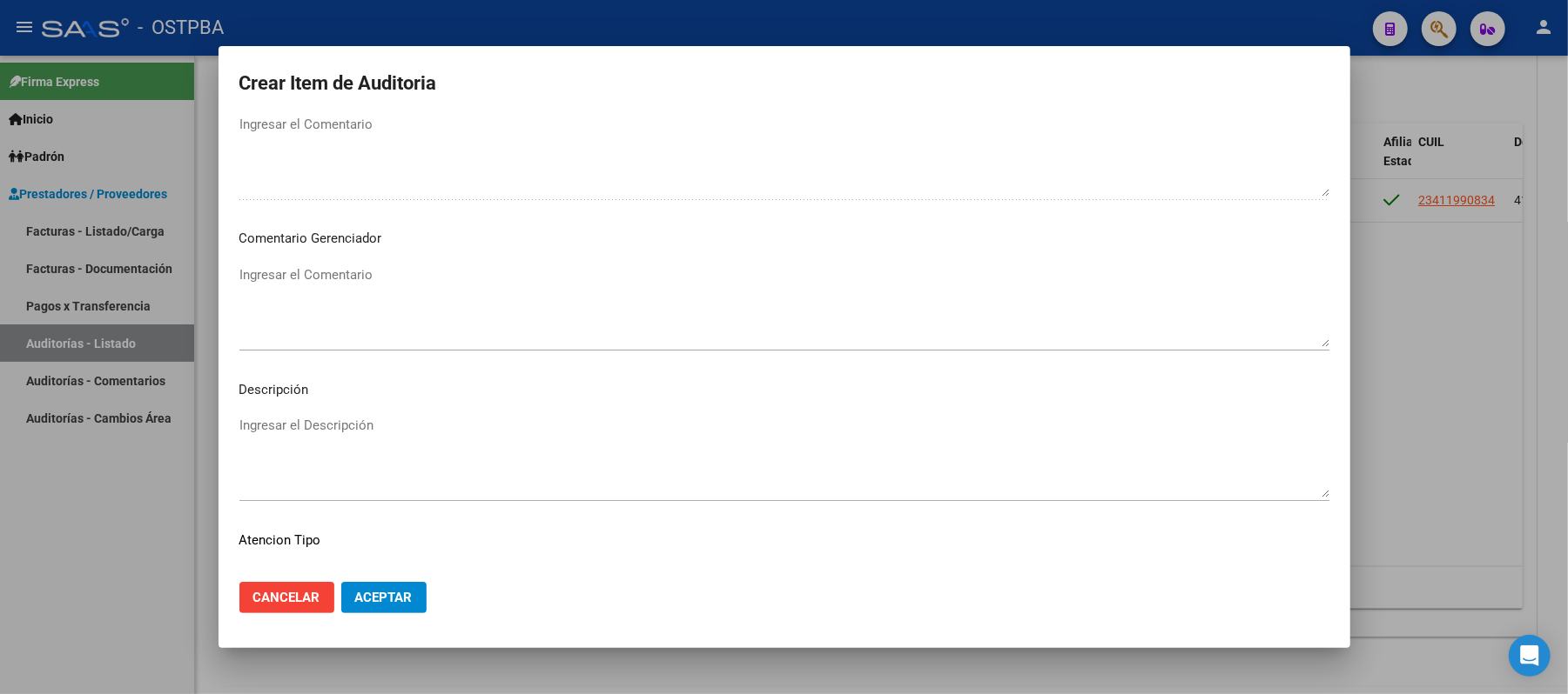
scroll to position [812, 0]
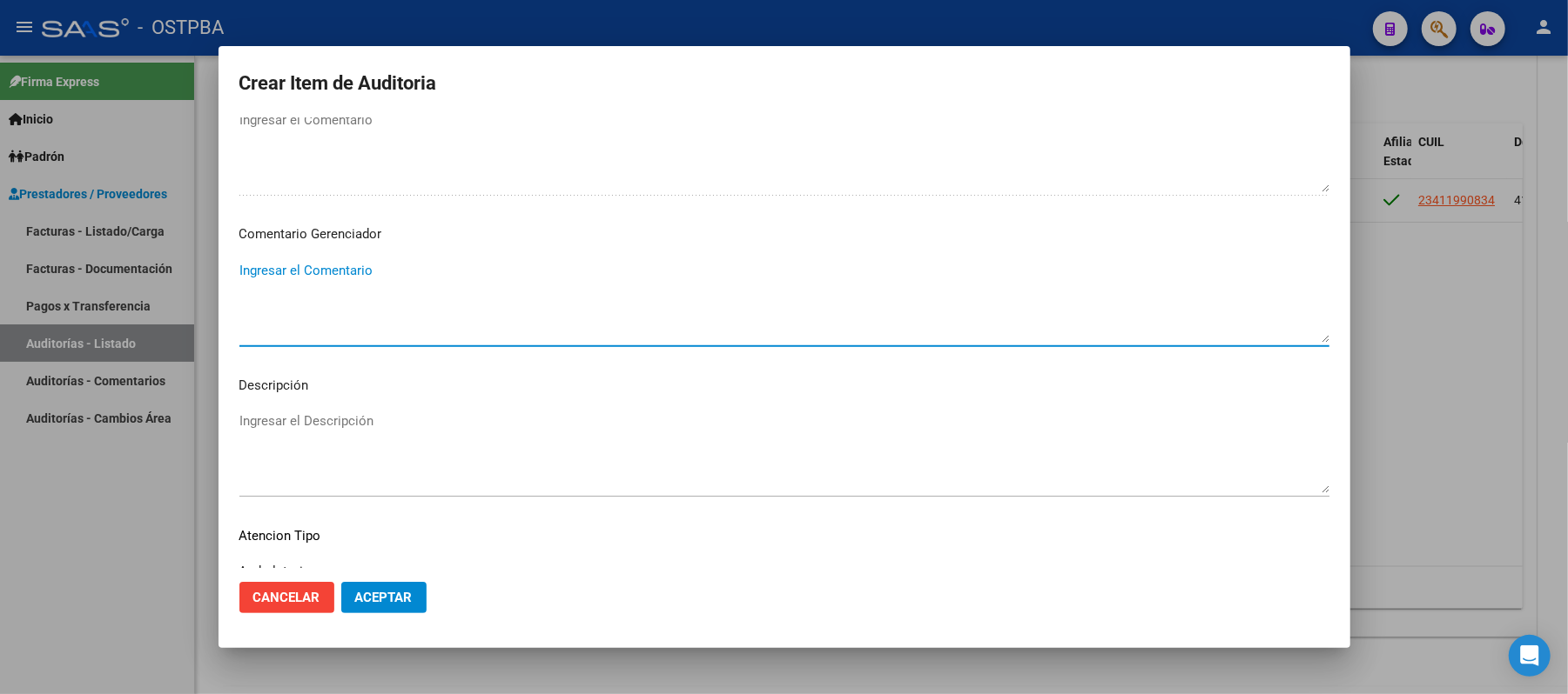
click at [306, 268] on textarea "Ingresar el Comentario" at bounding box center [784, 302] width 1090 height 82
type textarea "irregularidad en pagos"
click at [377, 591] on span "Aceptar" at bounding box center [384, 598] width 57 height 16
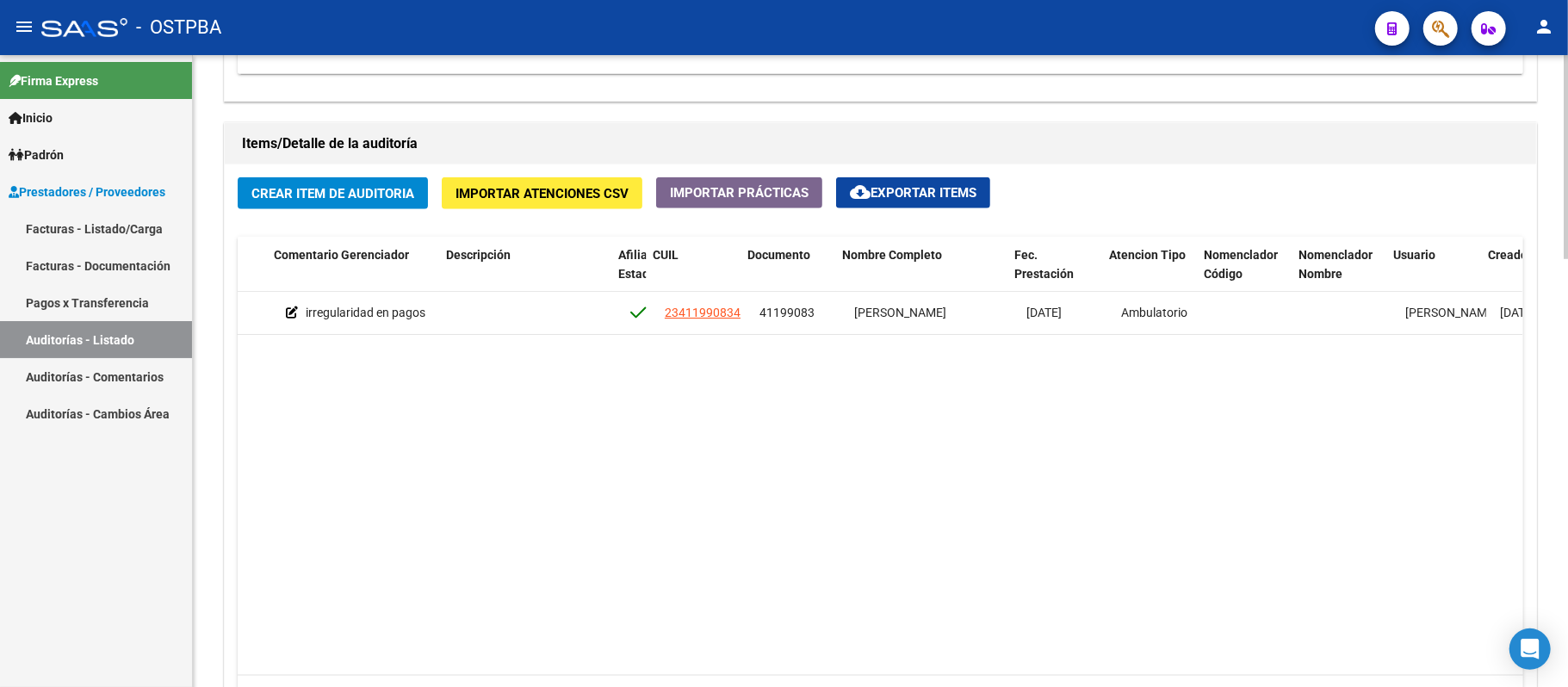
scroll to position [0, 750]
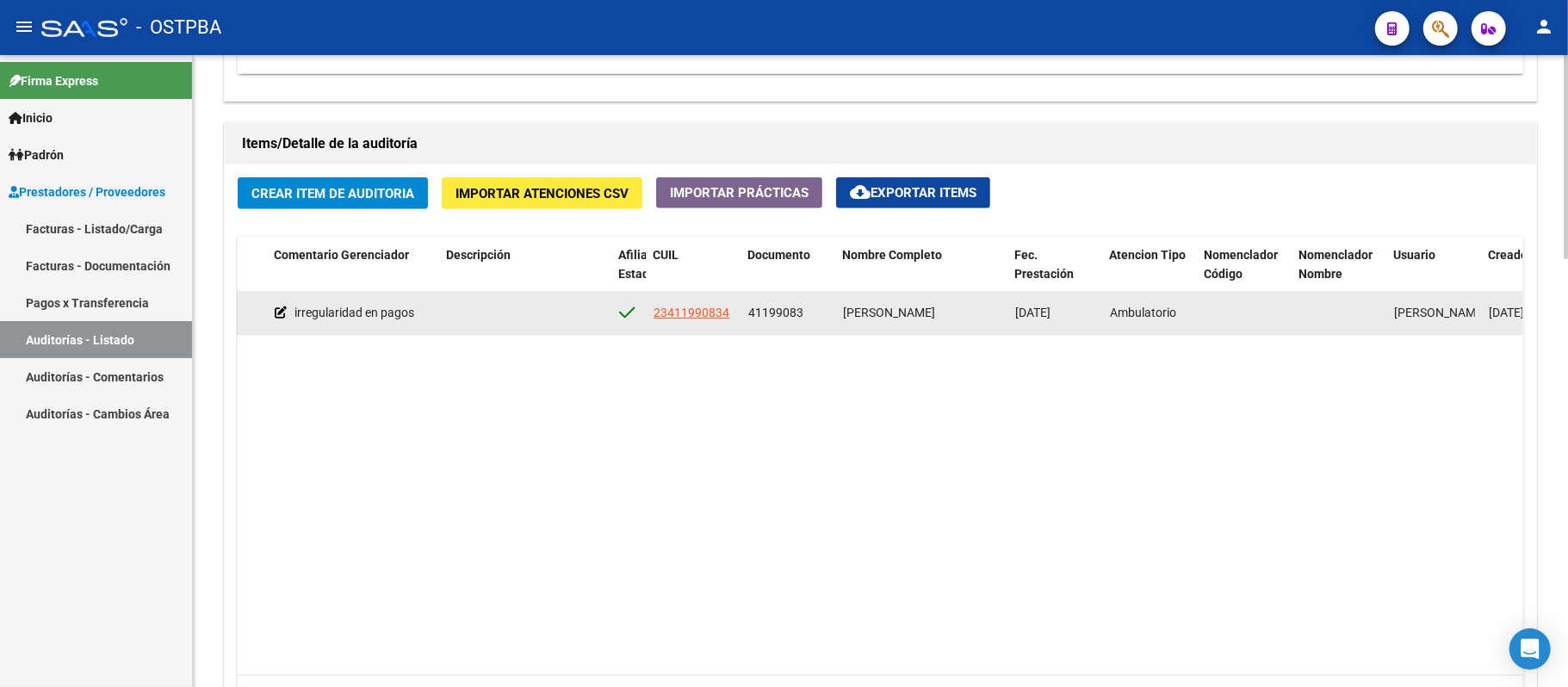
click at [752, 314] on span "41199083" at bounding box center [776, 313] width 55 height 14
drag, startPoint x: 746, startPoint y: 314, endPoint x: 1000, endPoint y: 311, distance: 254.0
click at [1000, 311] on div "54684 D88 - MP Salud $ 3.998,00 $ 0,00 $ 3.998,00 irregularidad en pagos 234119…" at bounding box center [679, 313] width 2381 height 43
copy div "41199083 [PERSON_NAME]"
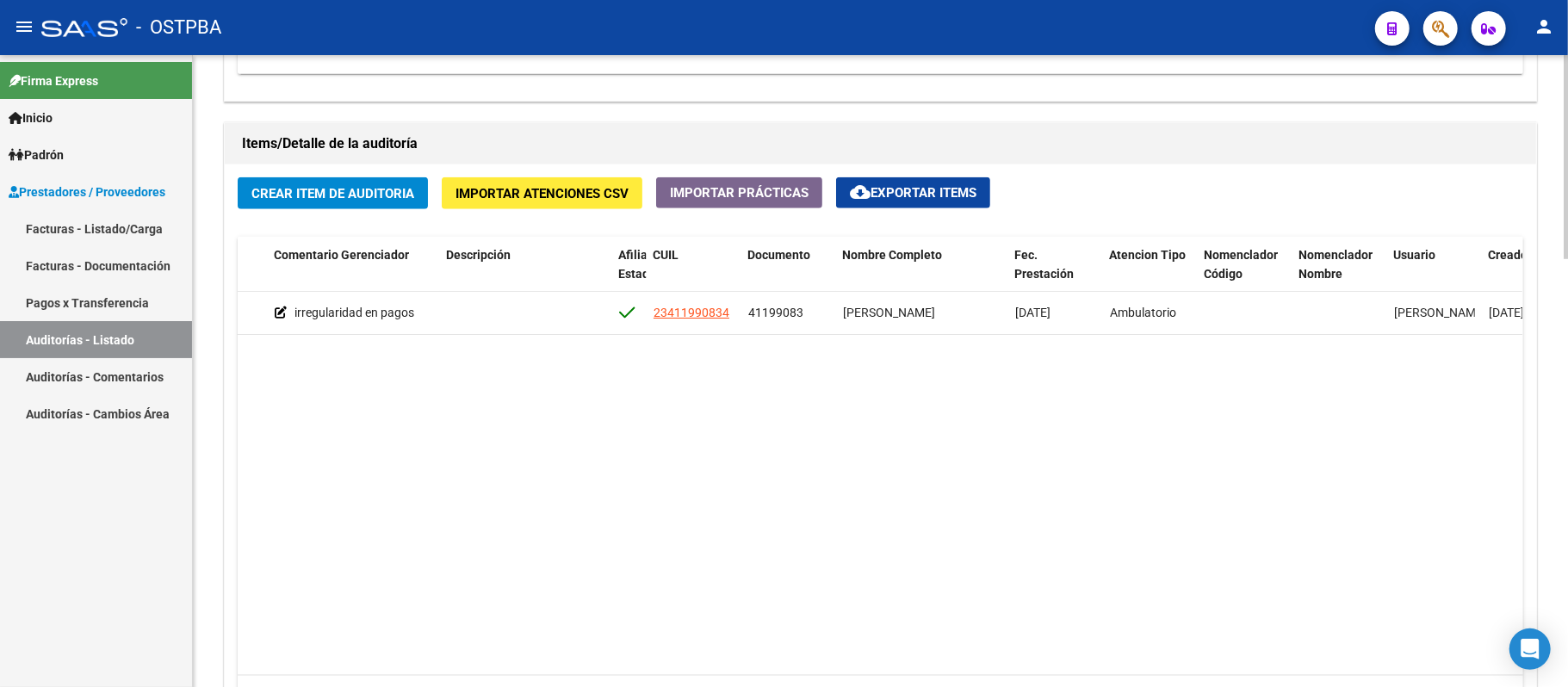
click at [1035, 359] on datatable-body "54684 D88 - MP Salud $ 3.998,00 $ 0,00 $ 3.998,00 irregularidad en pagos 234119…" at bounding box center [879, 484] width 1285 height 383
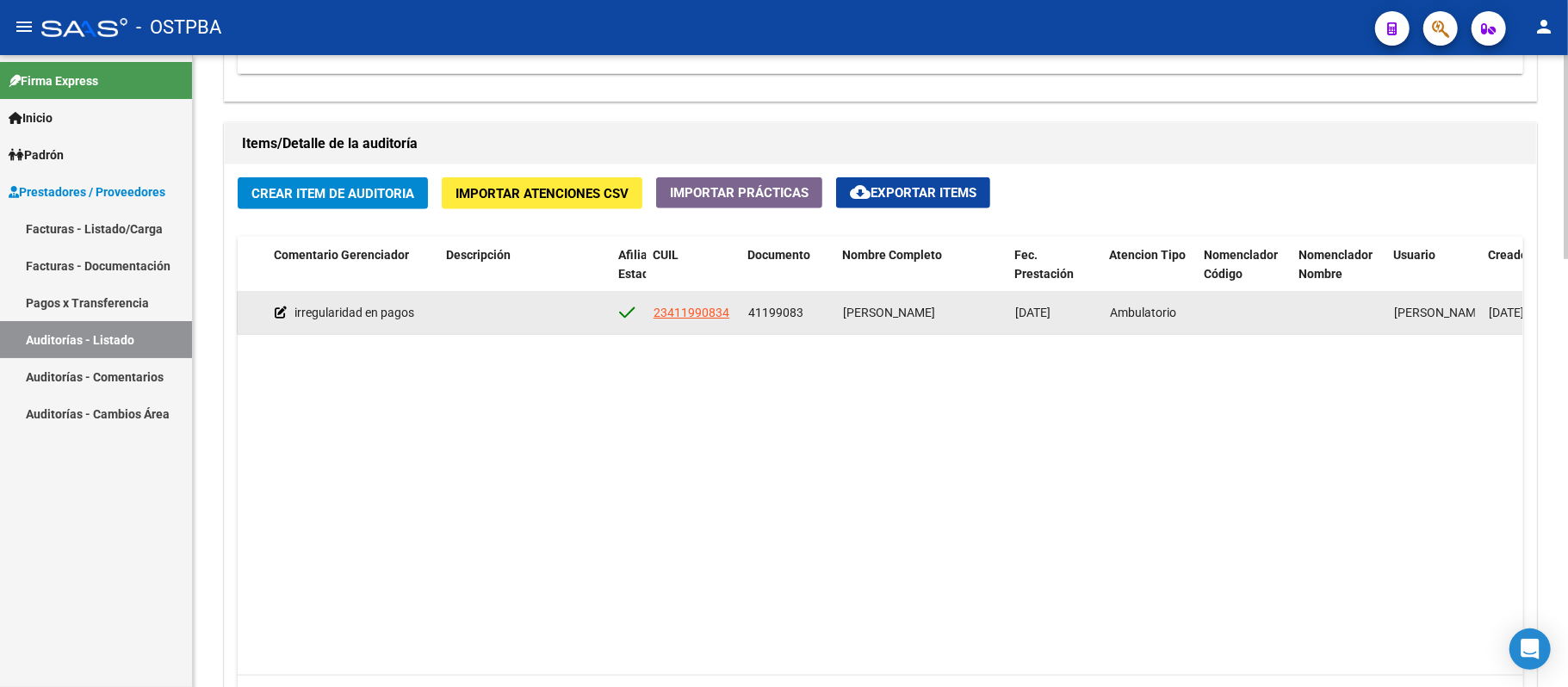
drag, startPoint x: 842, startPoint y: 314, endPoint x: 992, endPoint y: 319, distance: 150.1
click at [935, 319] on span "[PERSON_NAME]" at bounding box center [889, 313] width 92 height 14
copy span "[PERSON_NAME] [PERSON_NAME]"
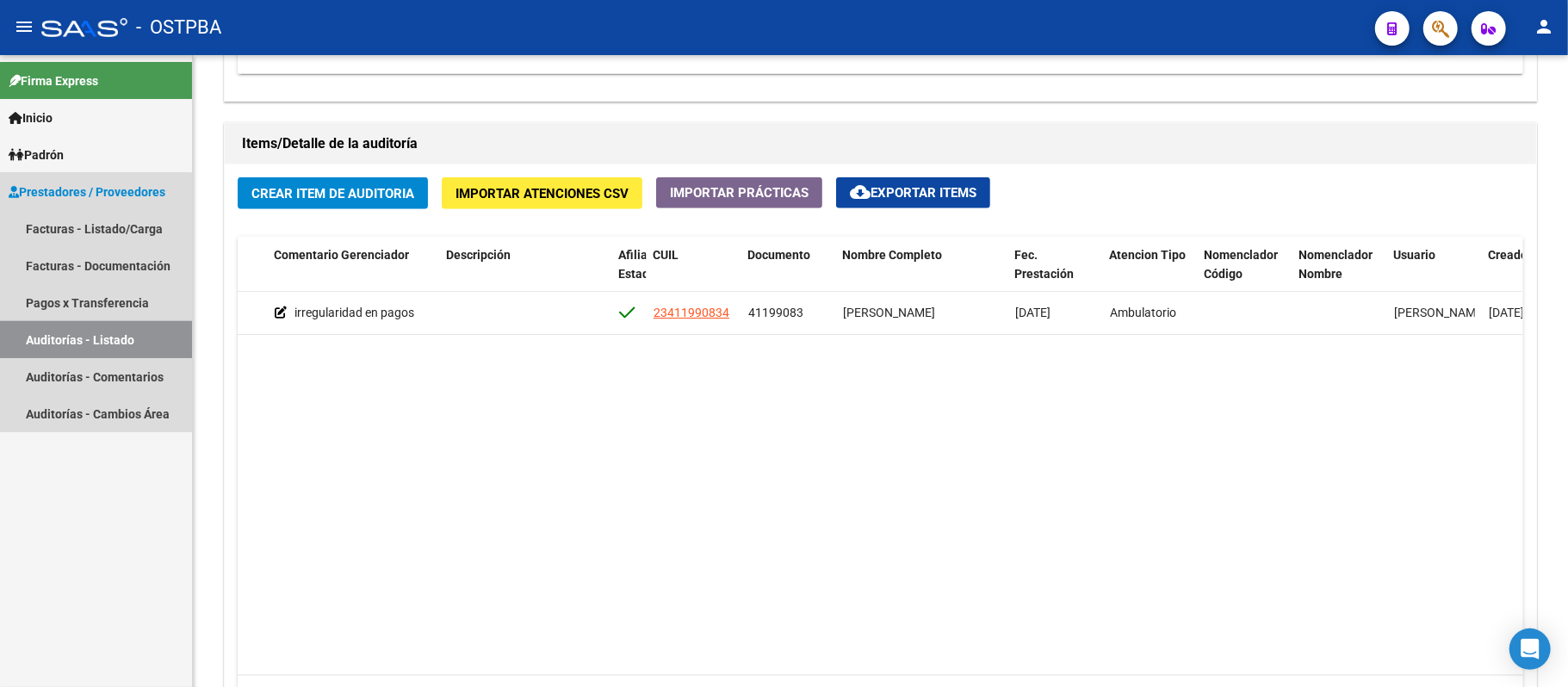
click at [85, 344] on link "Auditorías - Listado" at bounding box center [96, 340] width 192 height 37
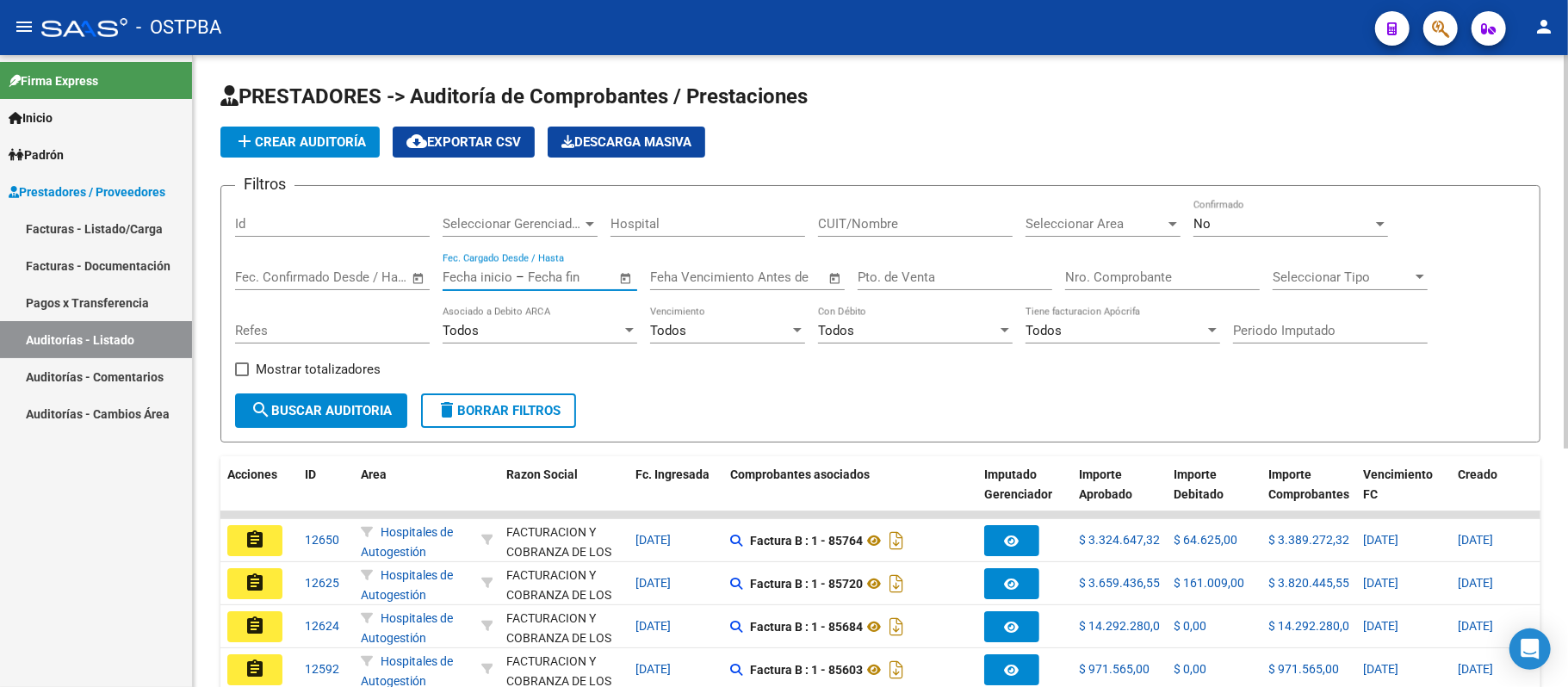
click at [459, 276] on input "text" at bounding box center [477, 277] width 70 height 16
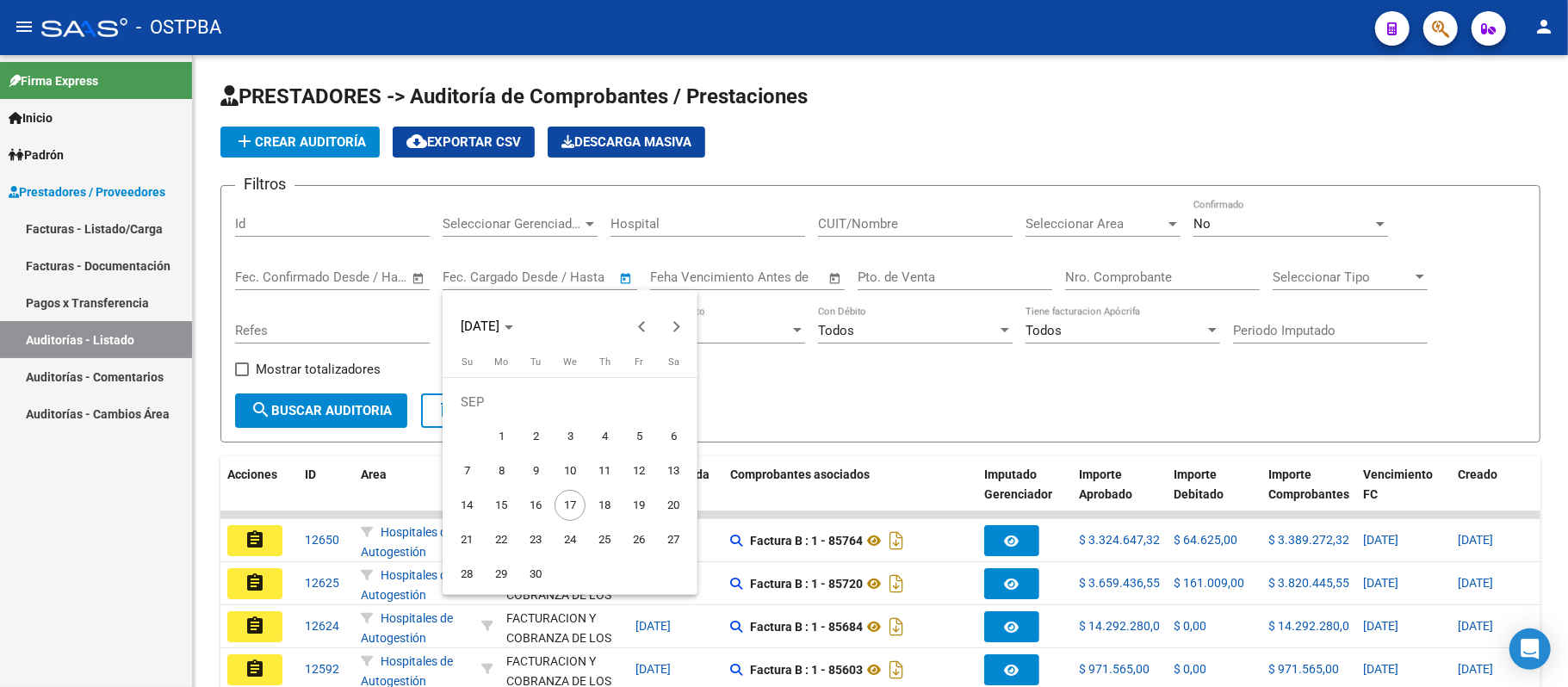
click at [601, 477] on span "11" at bounding box center [604, 471] width 31 height 31
type input "[DATE]"
click at [562, 508] on span "17" at bounding box center [569, 505] width 31 height 31
type input "[DATE]"
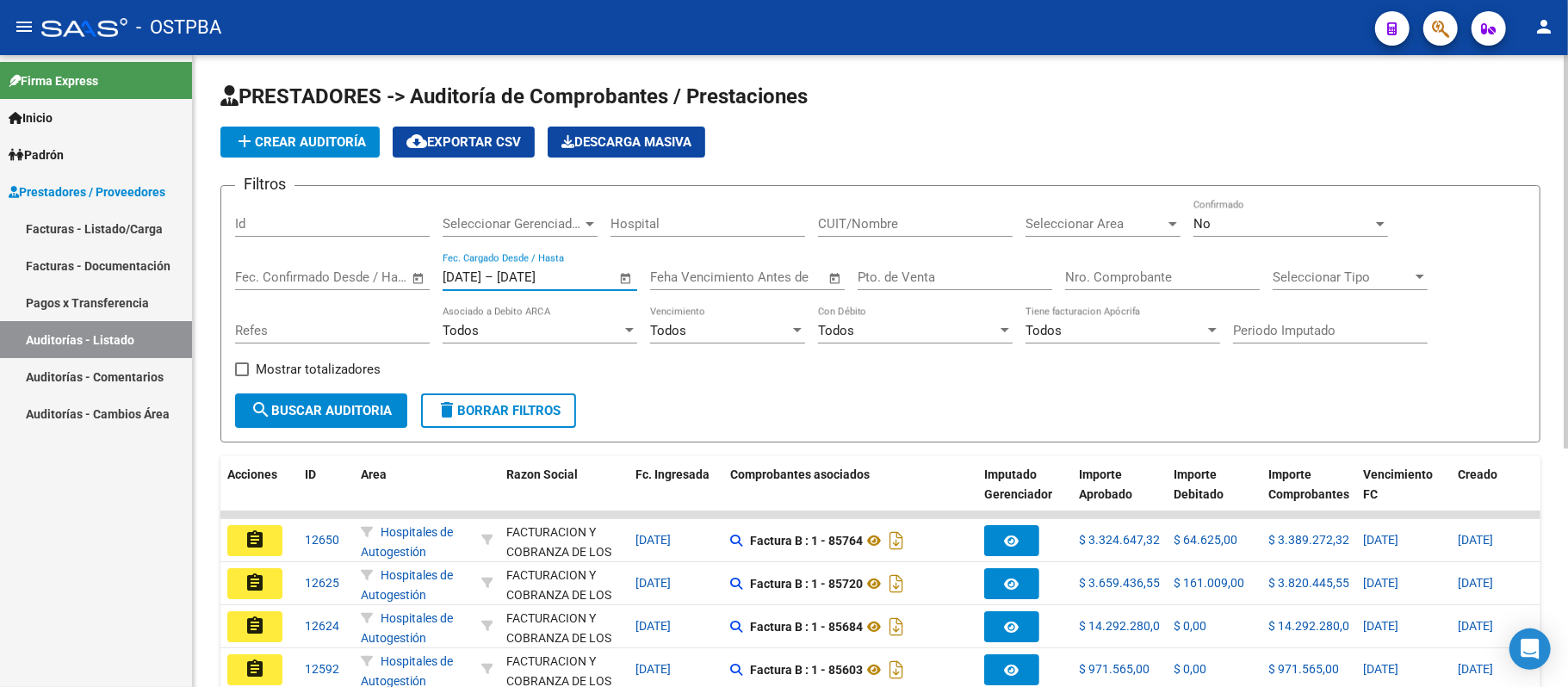
click at [493, 146] on span "cloud_download Exportar CSV" at bounding box center [464, 142] width 115 height 16
